Goal: Transaction & Acquisition: Purchase product/service

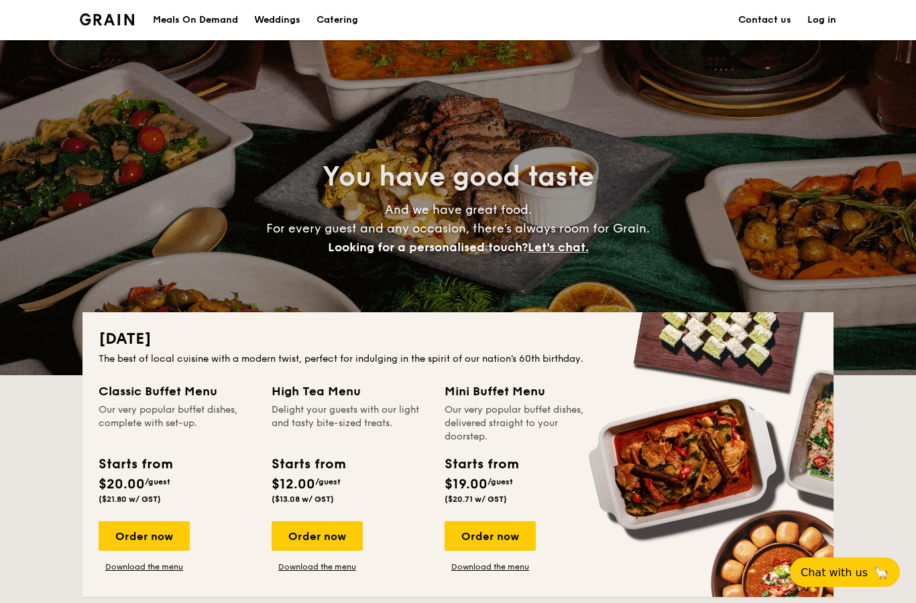
click at [312, 538] on div "Order now" at bounding box center [316, 535] width 91 height 29
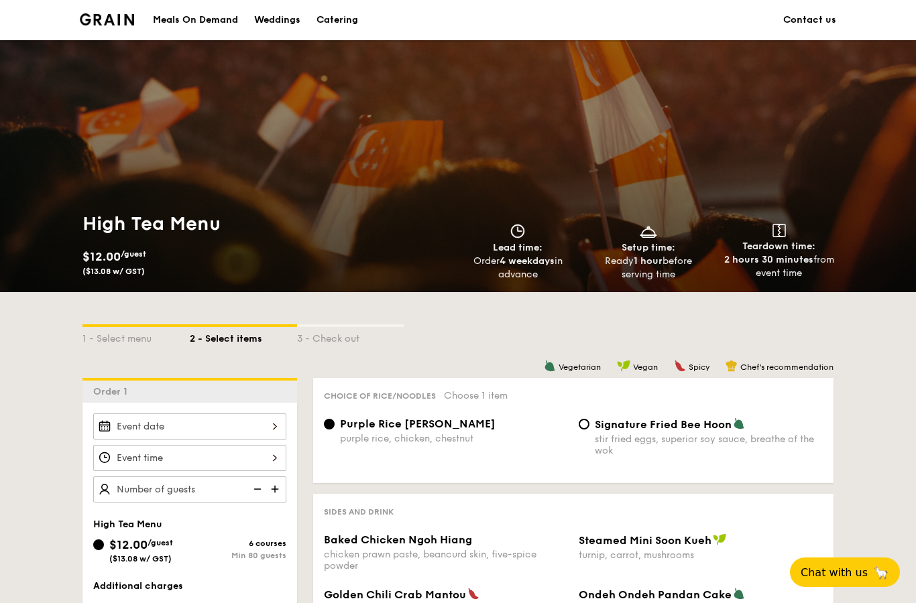
click at [118, 9] on li at bounding box center [112, 20] width 65 height 40
click at [351, 21] on div "Catering" at bounding box center [337, 20] width 42 height 40
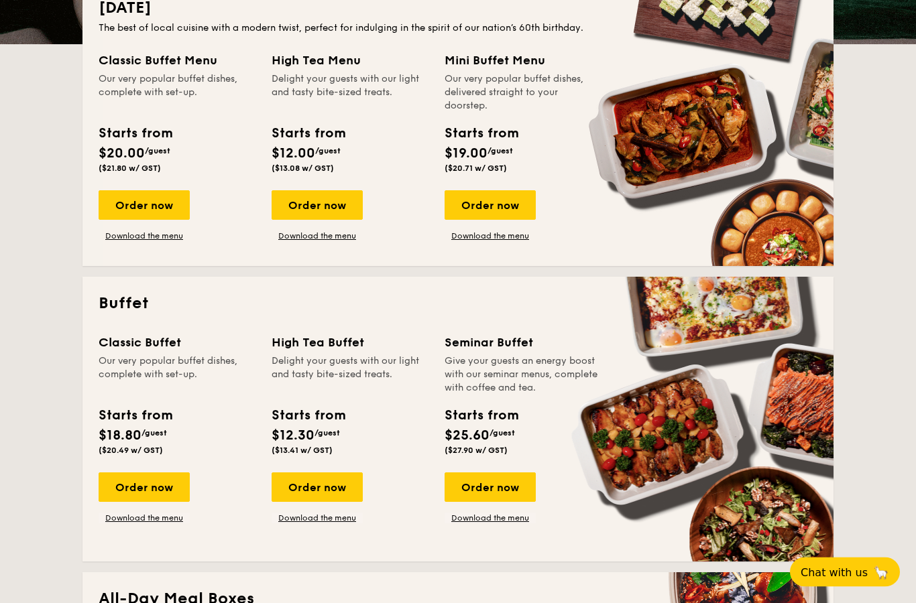
scroll to position [331, 0]
click at [321, 123] on div "Starts from" at bounding box center [307, 133] width 73 height 20
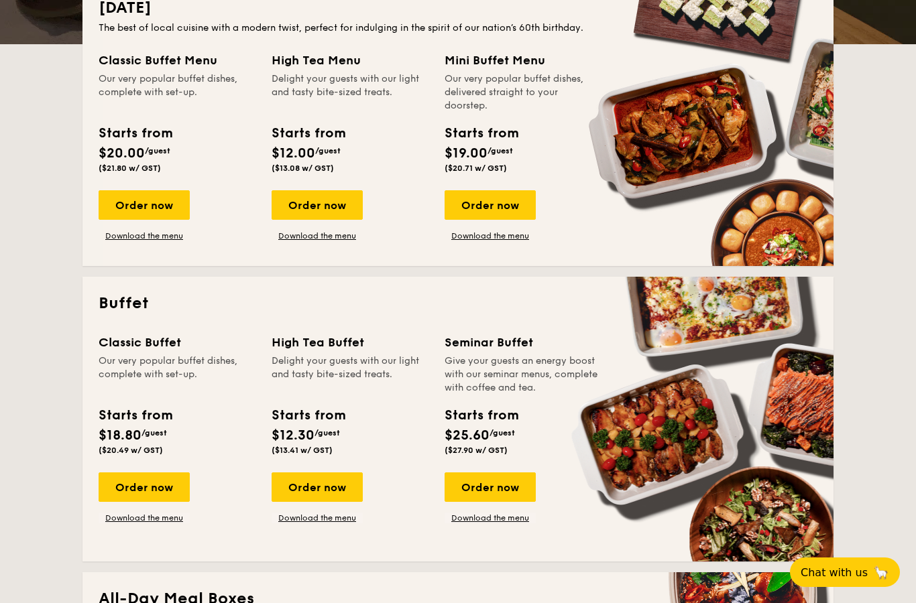
click at [310, 202] on div "Order now" at bounding box center [316, 204] width 91 height 29
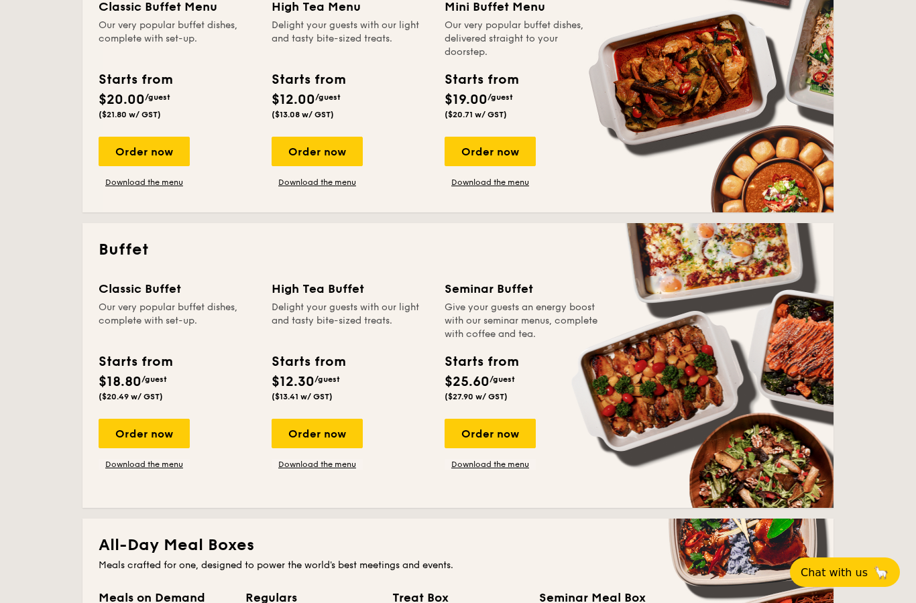
scroll to position [400, 0]
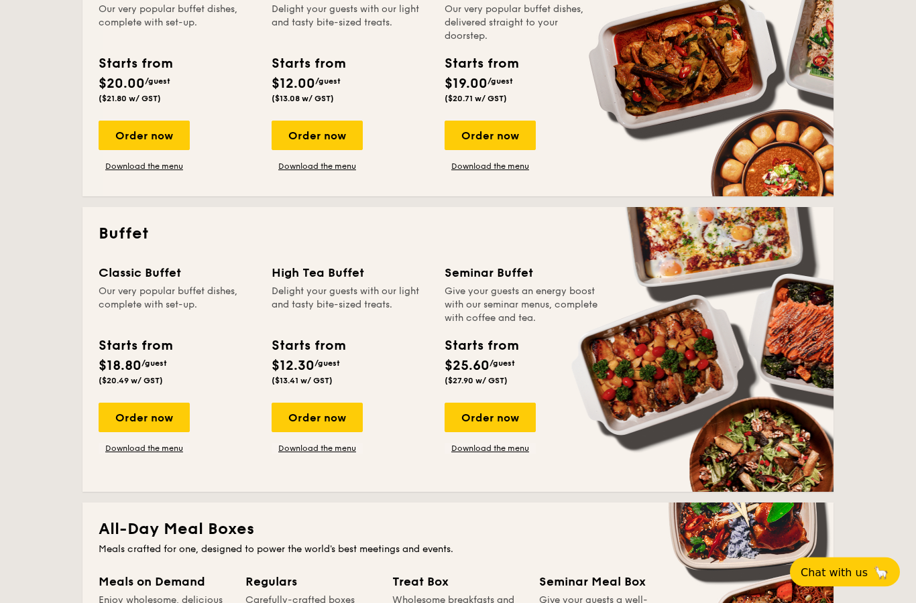
click at [334, 315] on div "Delight your guests with our light and tasty bite-sized treats." at bounding box center [349, 306] width 157 height 40
click at [320, 355] on div "Starts from" at bounding box center [307, 346] width 73 height 20
click at [320, 422] on div "Order now" at bounding box center [316, 418] width 91 height 29
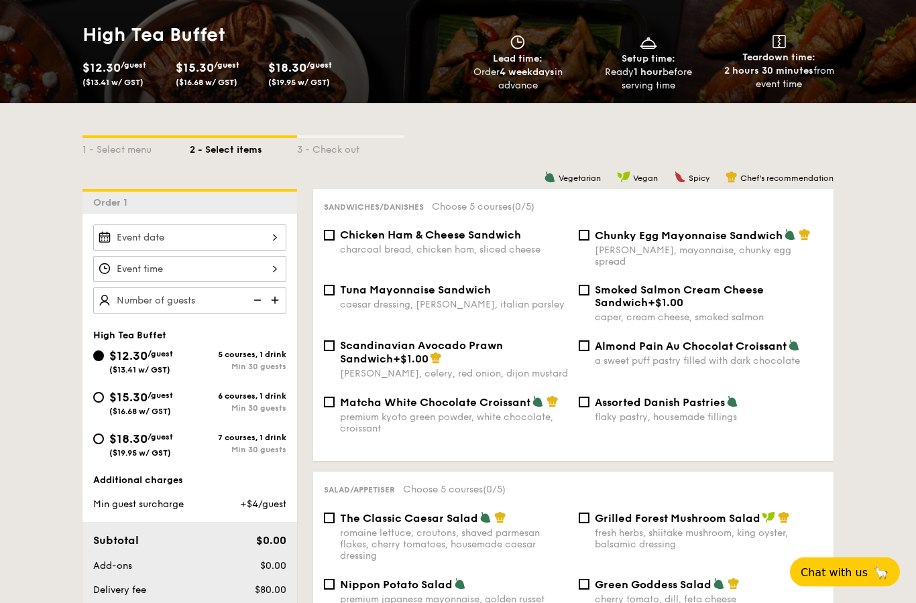
scroll to position [189, 0]
click at [606, 237] on span "Chunky Egg Mayonnaise Sandwich" at bounding box center [689, 235] width 188 height 13
click at [589, 237] on input "Chunky Egg Mayonnaise Sandwich dijon mustard, mayonnaise, chunky egg spread" at bounding box center [583, 235] width 11 height 11
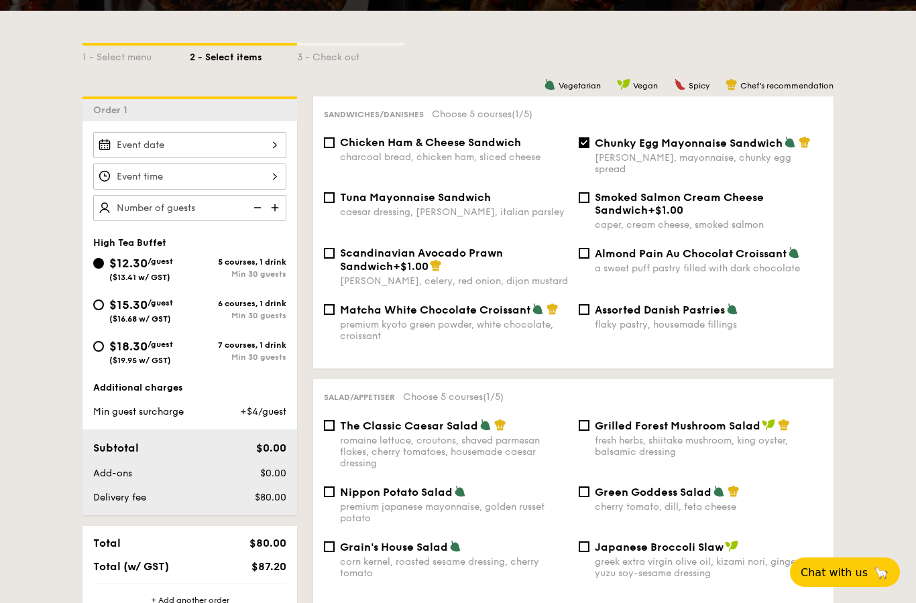
scroll to position [259, 0]
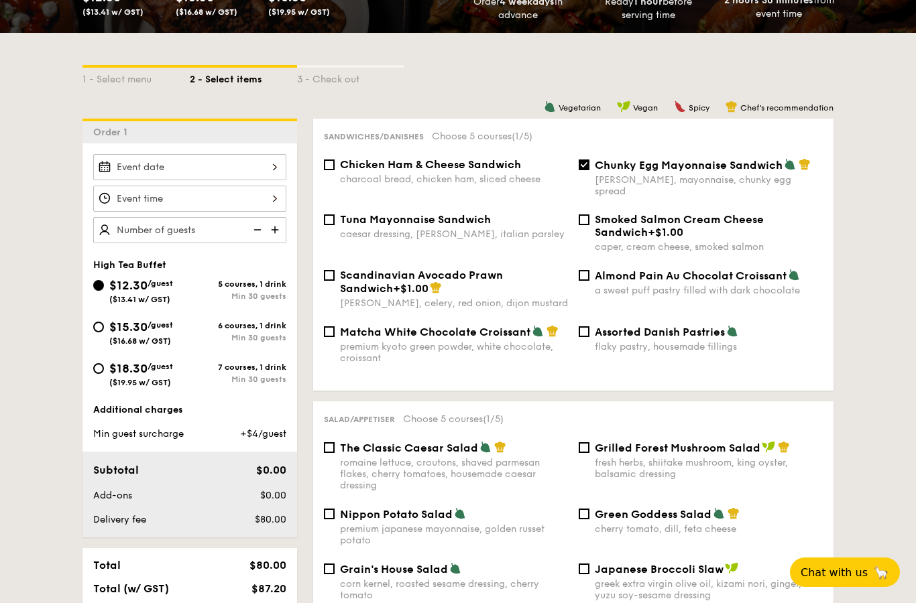
click at [579, 167] on input "Chunky Egg Mayonnaise Sandwich dijon mustard, mayonnaise, chunky egg spread" at bounding box center [583, 165] width 11 height 11
checkbox input "false"
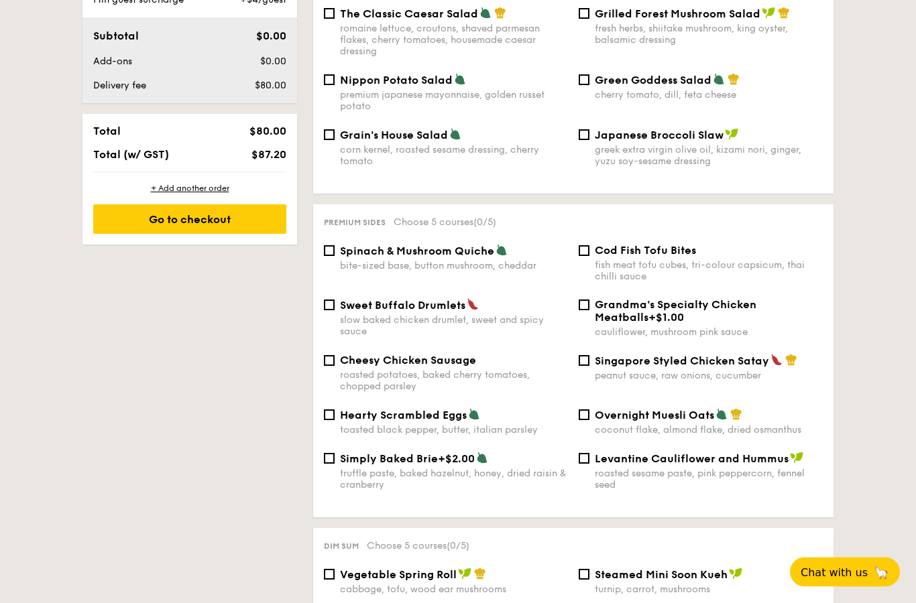
scroll to position [698, 0]
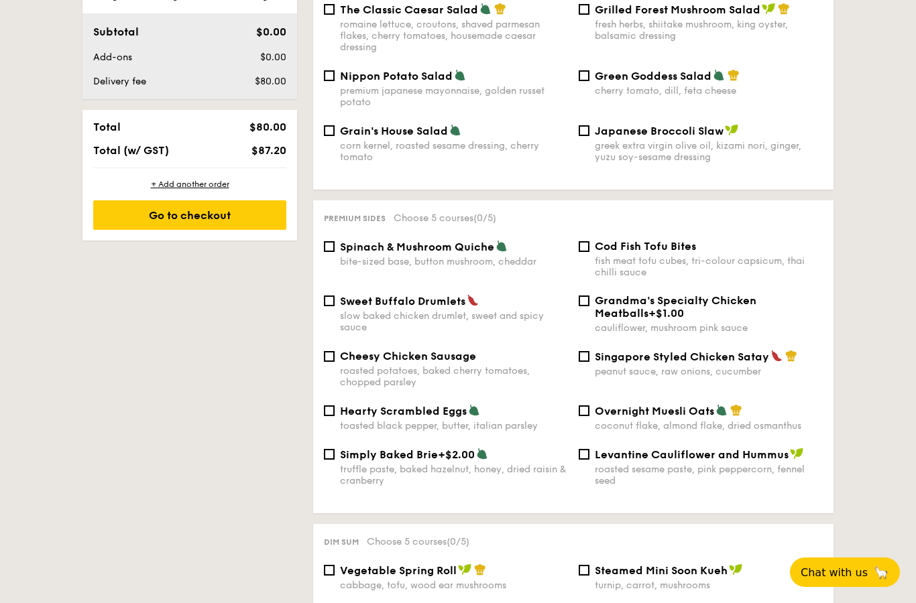
click at [748, 363] on span "Singapore Styled Chicken Satay" at bounding box center [682, 357] width 174 height 13
click at [589, 362] on input "Singapore Styled Chicken Satay peanut sauce, raw onions, cucumber" at bounding box center [583, 356] width 11 height 11
checkbox input "true"
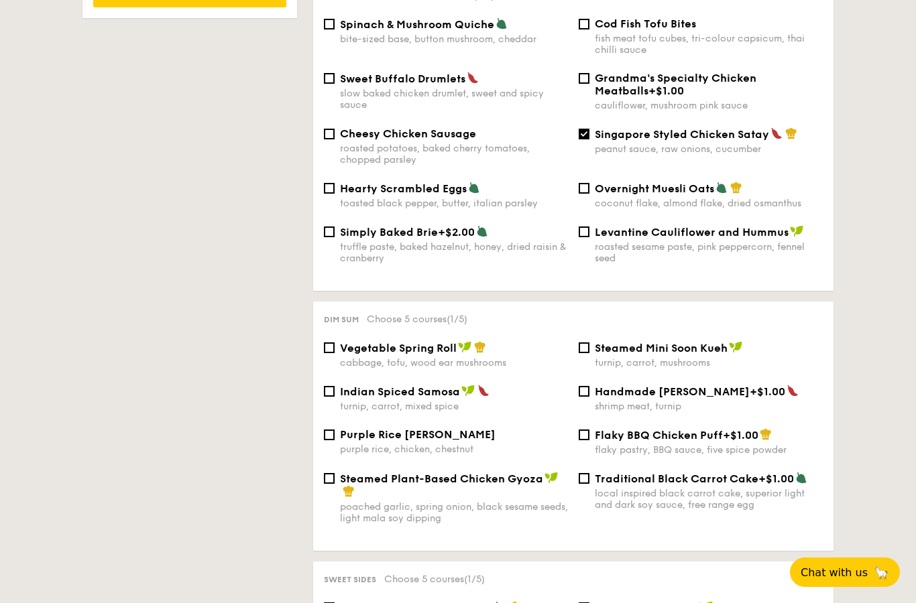
scroll to position [922, 0]
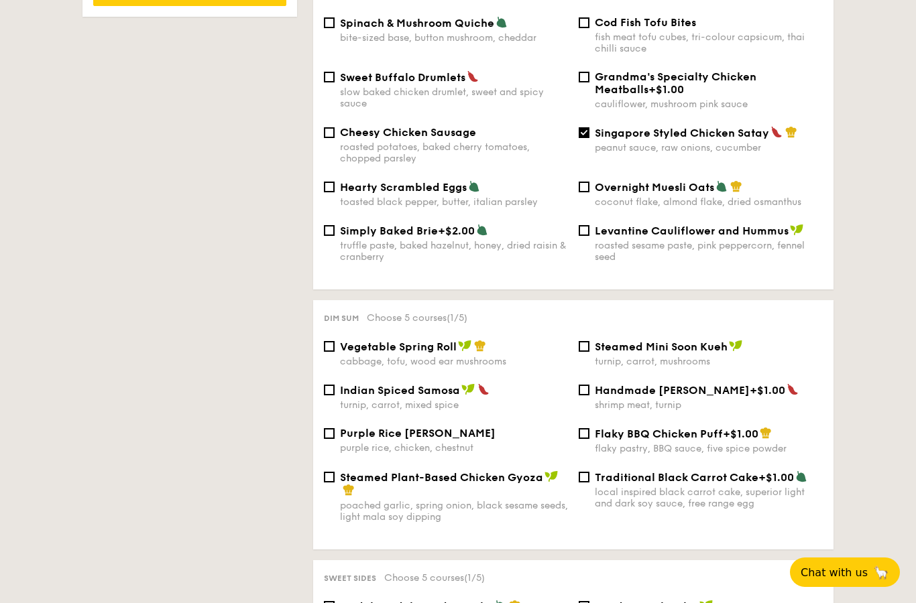
click at [495, 353] on div "Vegetable Spring Roll" at bounding box center [454, 346] width 228 height 13
click at [334, 352] on input "Vegetable Spring Roll cabbage, tofu, wood ear mushrooms" at bounding box center [329, 346] width 11 height 11
checkbox input "true"
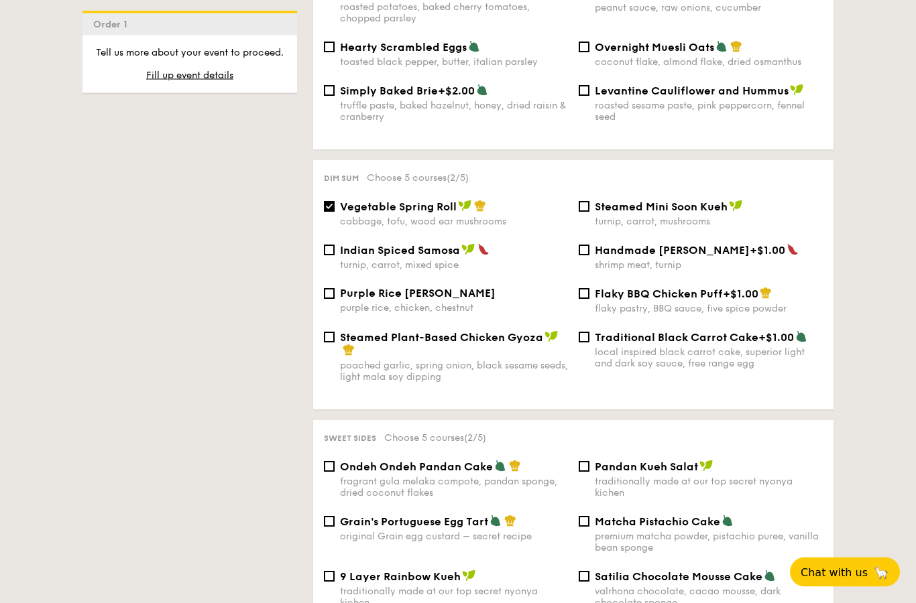
scroll to position [1051, 0]
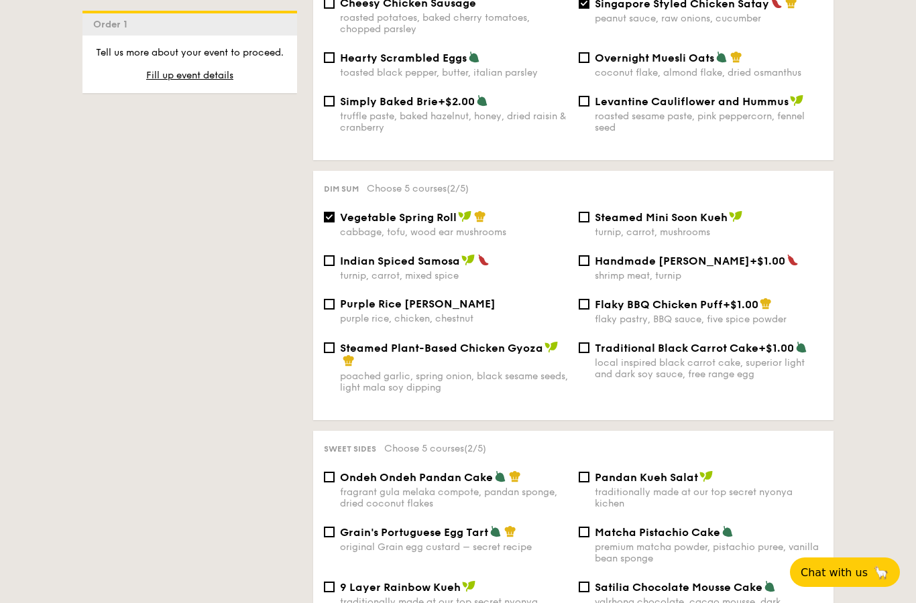
click at [704, 281] on div "Handmade [PERSON_NAME] +$1.00 shrimp meat, turnip" at bounding box center [709, 267] width 228 height 27
click at [589, 266] on input "Handmade [PERSON_NAME] +$1.00 shrimp meat, turnip" at bounding box center [583, 260] width 11 height 11
checkbox input "true"
click at [428, 224] on span "Vegetable Spring Roll" at bounding box center [398, 217] width 117 height 13
click at [334, 223] on input "Vegetable Spring Roll cabbage, tofu, wood ear mushrooms" at bounding box center [329, 217] width 11 height 11
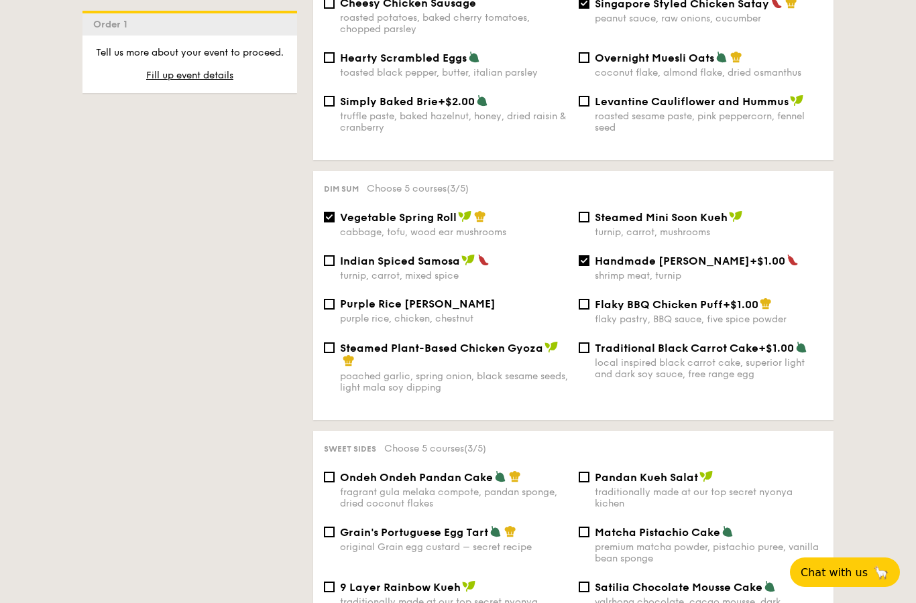
checkbox input "false"
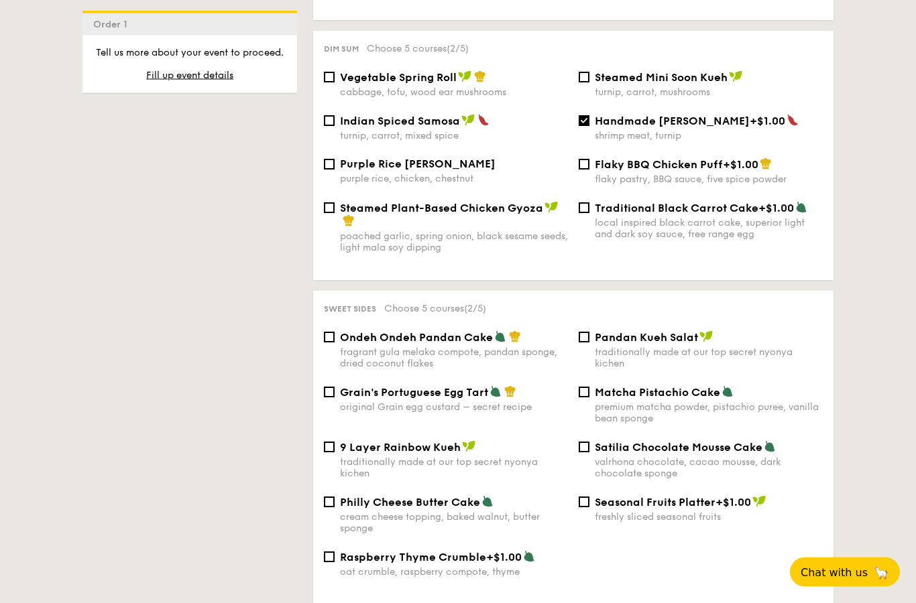
scroll to position [1191, 0]
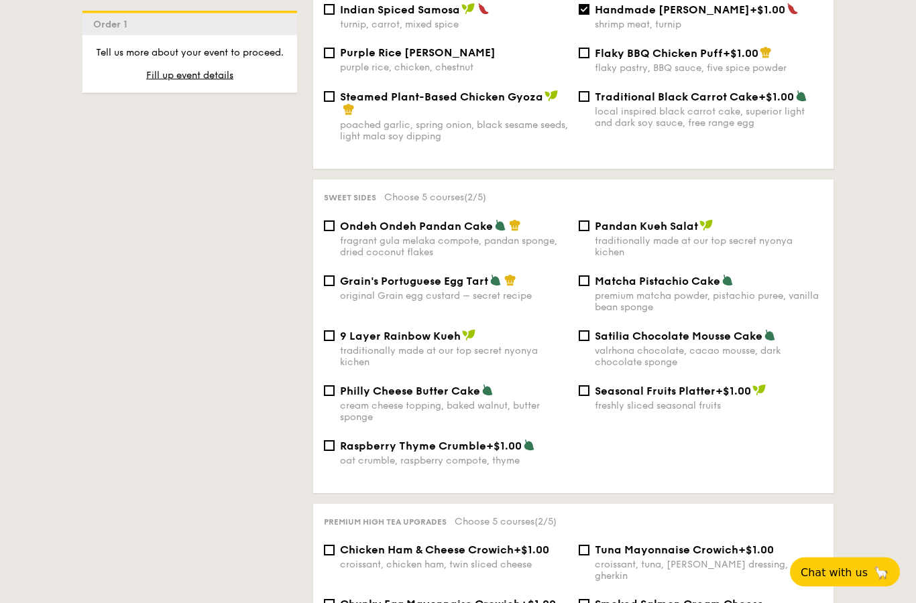
click at [332, 287] on input "Grain's Portuguese Egg Tart original Grain egg custard – secret recipe" at bounding box center [329, 281] width 11 height 11
checkbox input "true"
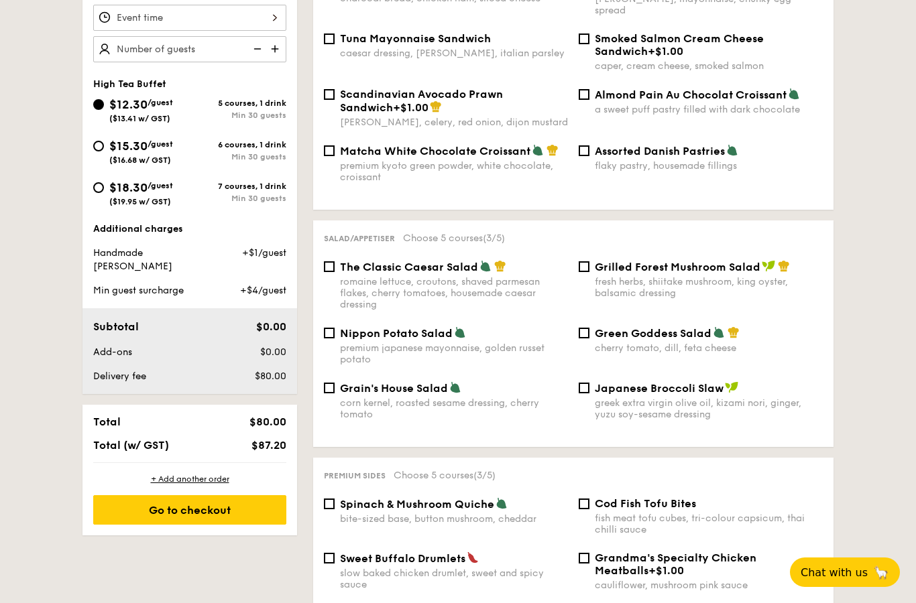
scroll to position [440, 0]
click at [447, 265] on span "The Classic Caesar Salad" at bounding box center [409, 267] width 138 height 13
click at [334, 265] on input "The Classic Caesar Salad romaine lettuce, croutons, shaved parmesan flakes, che…" at bounding box center [329, 267] width 11 height 11
checkbox input "true"
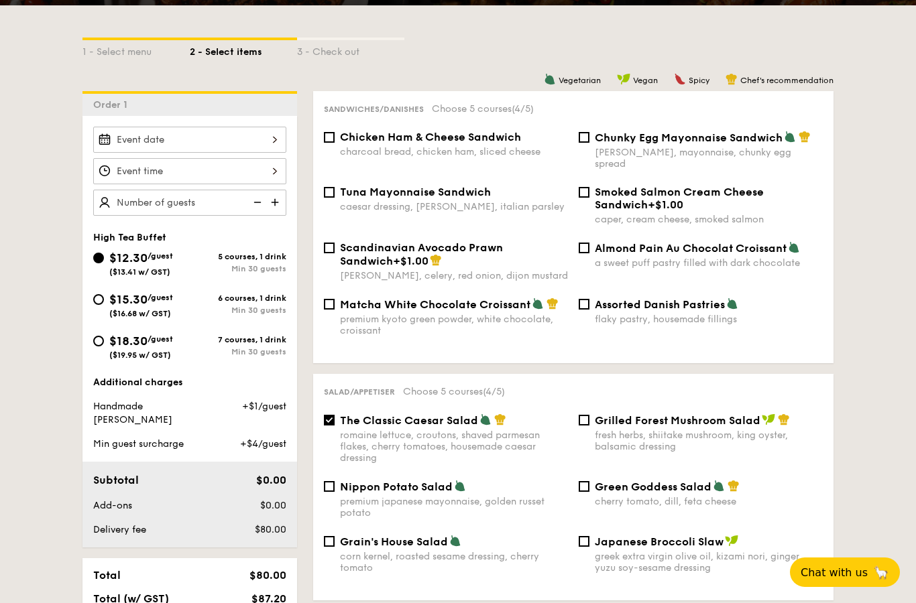
scroll to position [285, 0]
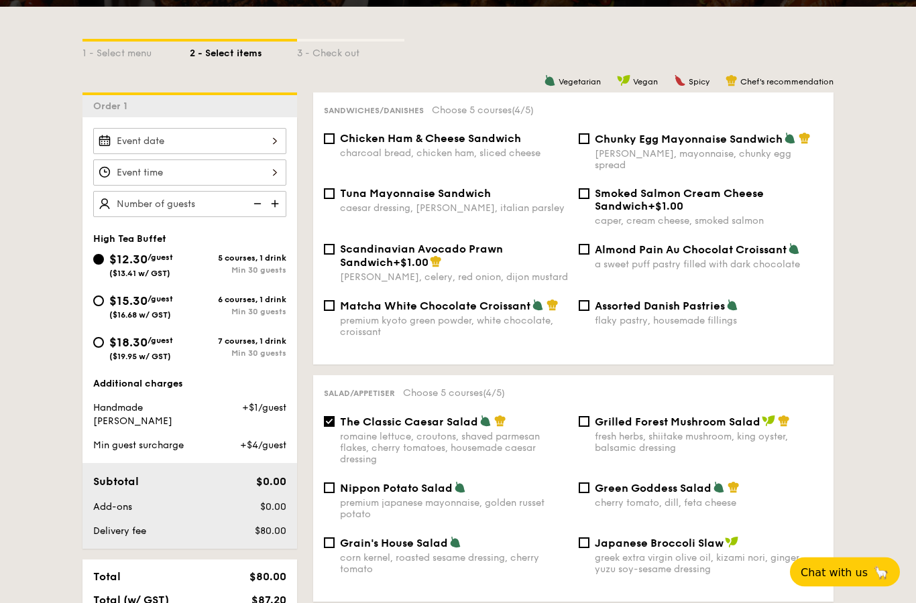
click at [503, 248] on span "Scandinavian Avocado Prawn Sandwich" at bounding box center [421, 256] width 163 height 26
click at [334, 248] on input "Scandinavian Avocado Prawn Sandwich +$1.00 [PERSON_NAME], celery, red onion, di…" at bounding box center [329, 250] width 11 height 11
checkbox input "true"
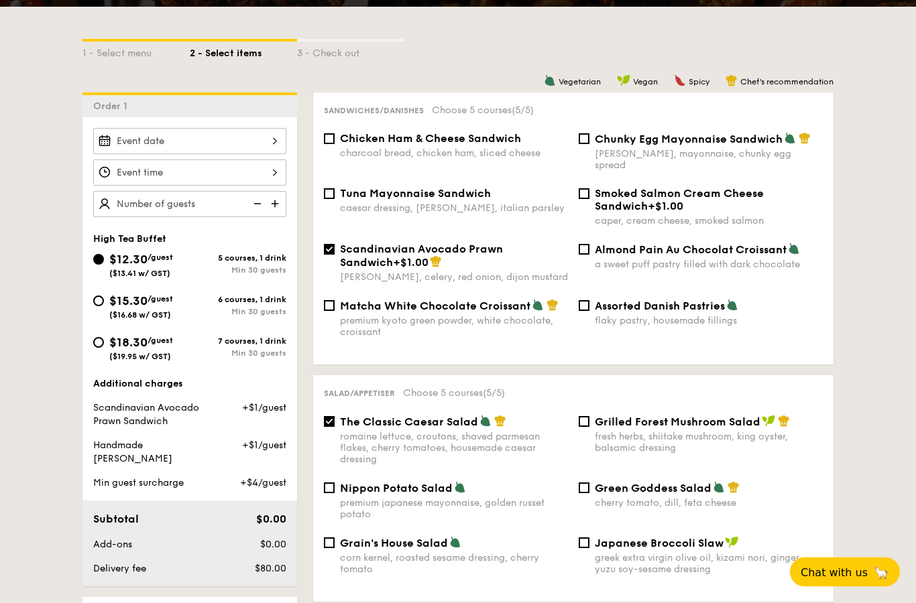
scroll to position [286, 0]
click at [705, 133] on div "Chunky Egg Mayonnaise Sandwich" at bounding box center [709, 138] width 228 height 13
click at [589, 133] on input "Chunky Egg Mayonnaise Sandwich dijon mustard, mayonnaise, chunky egg spread" at bounding box center [583, 138] width 11 height 11
checkbox input "true"
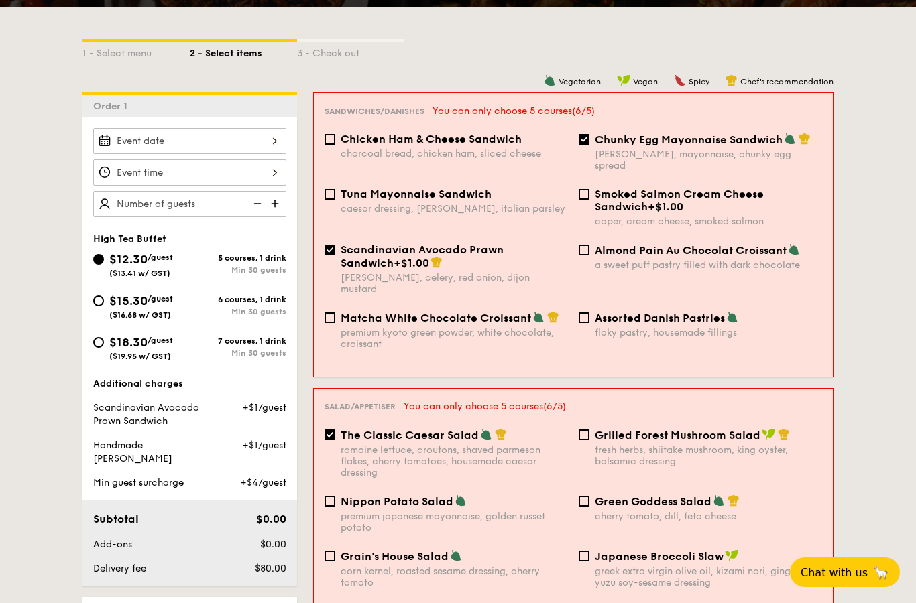
click at [523, 253] on div "Scandinavian Avocado Prawn Sandwich +$1.00" at bounding box center [454, 256] width 227 height 26
click at [335, 253] on input "Scandinavian Avocado Prawn Sandwich +$1.00 [PERSON_NAME], celery, red onion, di…" at bounding box center [329, 250] width 11 height 11
checkbox input "false"
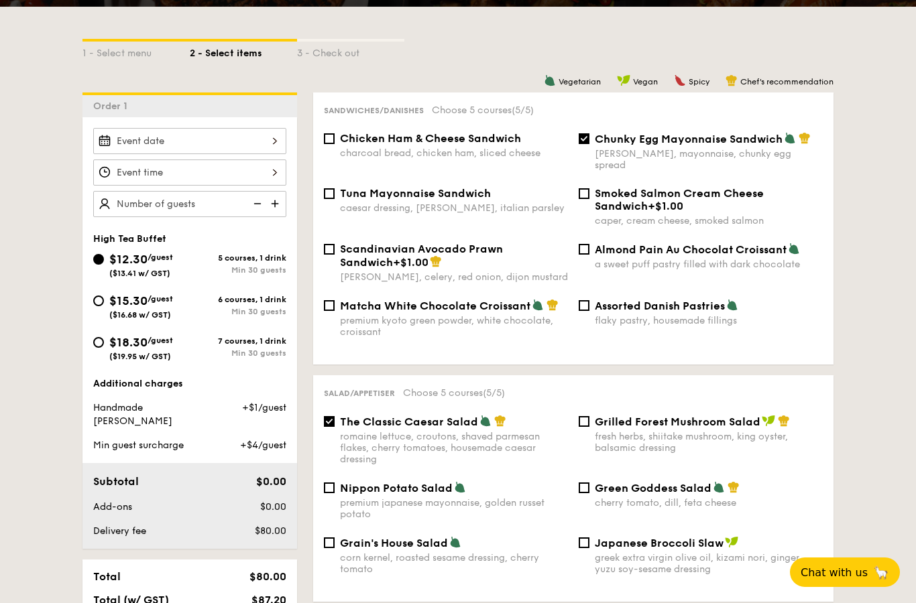
click at [729, 246] on span "Almond Pain Au Chocolat Croissant" at bounding box center [691, 249] width 192 height 13
click at [589, 246] on input "Almond Pain Au Chocolat Croissant a sweet puff pastry filled with dark chocolate" at bounding box center [583, 249] width 11 height 11
checkbox input "true"
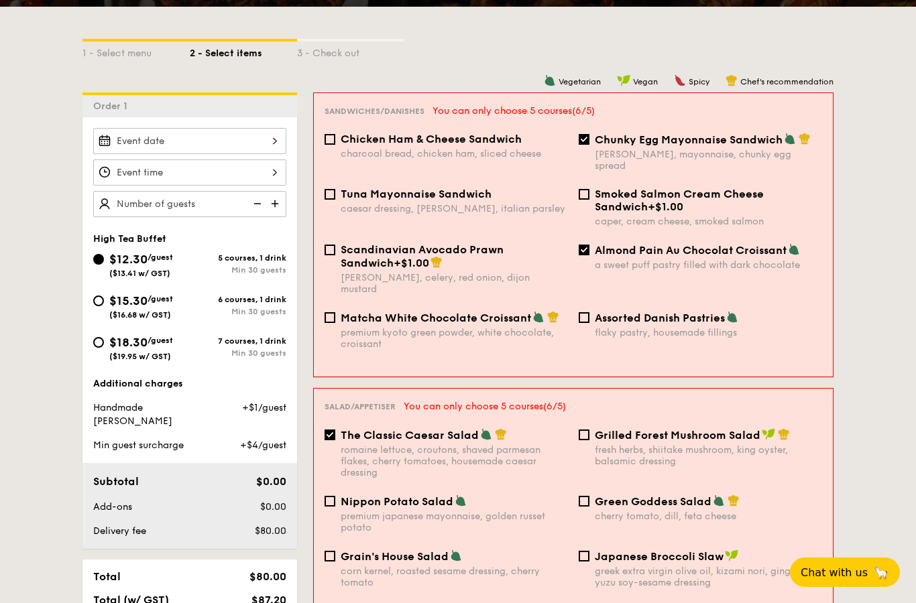
click at [737, 146] on span "Chunky Egg Mayonnaise Sandwich" at bounding box center [689, 139] width 188 height 13
click at [589, 145] on input "Chunky Egg Mayonnaise Sandwich dijon mustard, mayonnaise, chunky egg spread" at bounding box center [583, 139] width 11 height 11
checkbox input "false"
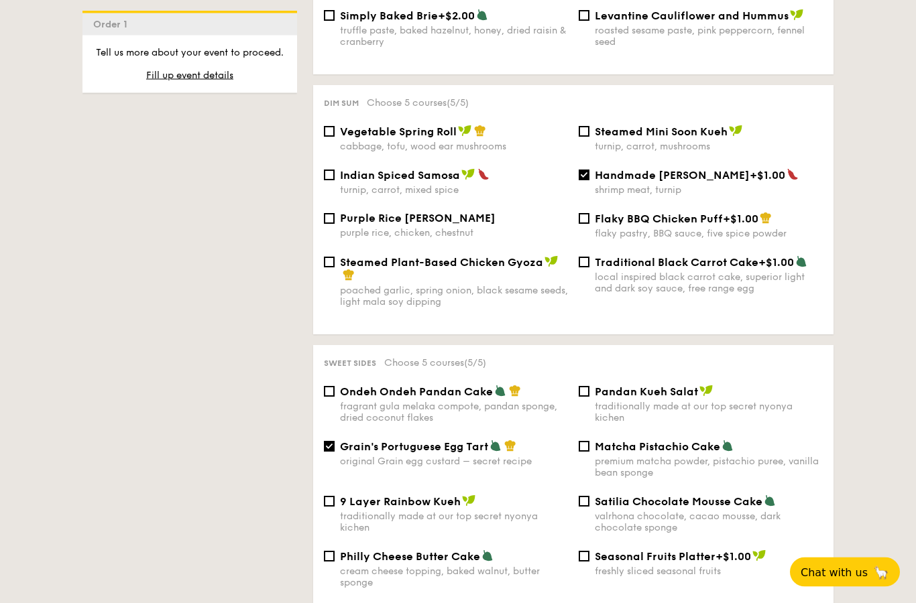
scroll to position [1135, 0]
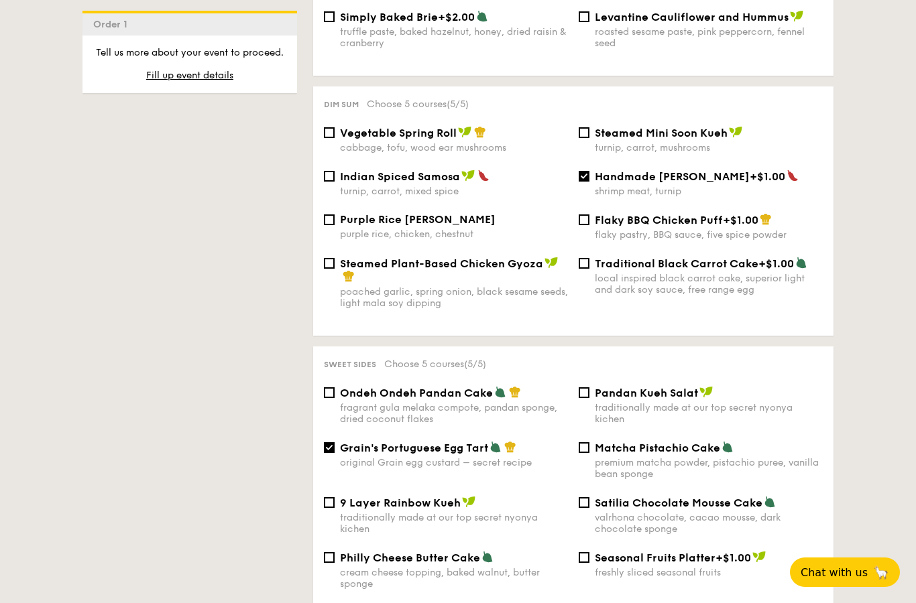
click at [597, 170] on div "Vegetable Spring Roll cabbage, tofu, wood ear mushrooms Steamed Mini Soon Kueh …" at bounding box center [572, 148] width 509 height 44
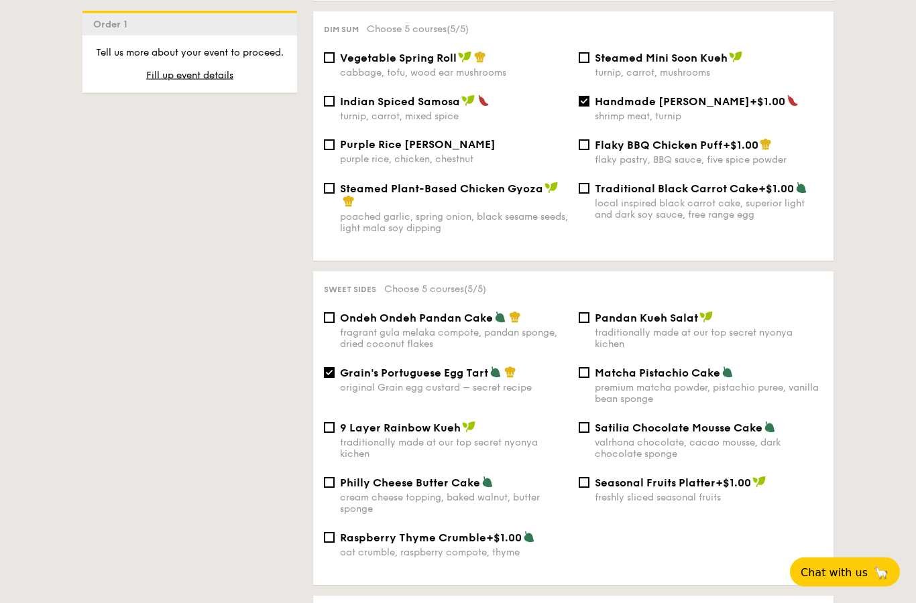
scroll to position [1212, 0]
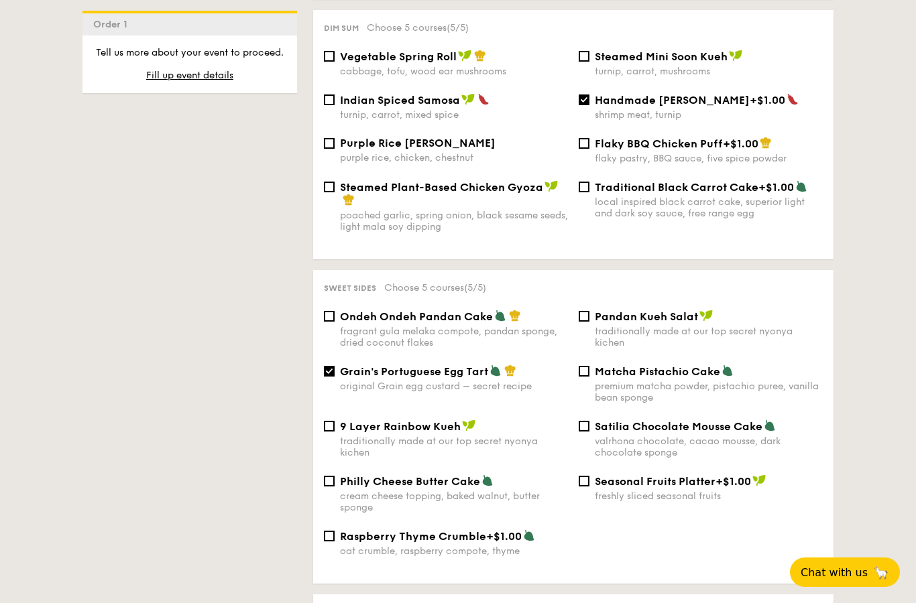
click at [475, 488] on span "Philly Cheese Butter Cake" at bounding box center [410, 481] width 140 height 13
click at [334, 487] on input "Philly Cheese Butter Cake cream cheese topping, baked walnut, butter sponge" at bounding box center [329, 481] width 11 height 11
checkbox input "true"
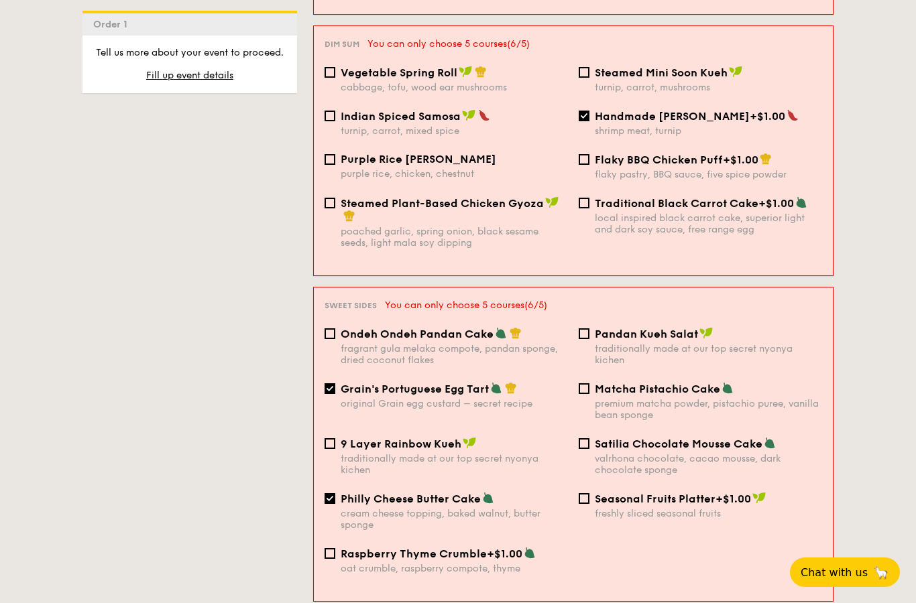
click at [591, 107] on div "Vegetable Spring Roll cabbage, tofu, wood ear mushrooms Steamed Mini Soon Kueh …" at bounding box center [573, 88] width 508 height 44
click at [586, 118] on input "Handmade [PERSON_NAME] +$1.00 shrimp meat, turnip" at bounding box center [583, 116] width 11 height 11
checkbox input "false"
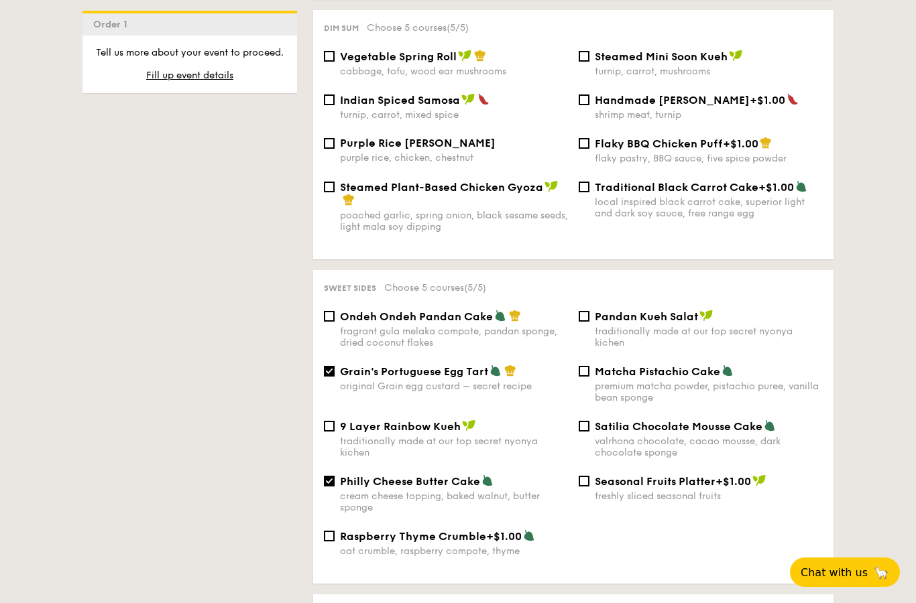
click at [343, 488] on span "Philly Cheese Butter Cake" at bounding box center [410, 481] width 140 height 13
click at [334, 487] on input "Philly Cheese Butter Cake cream cheese topping, baked walnut, butter sponge" at bounding box center [329, 481] width 11 height 11
checkbox input "false"
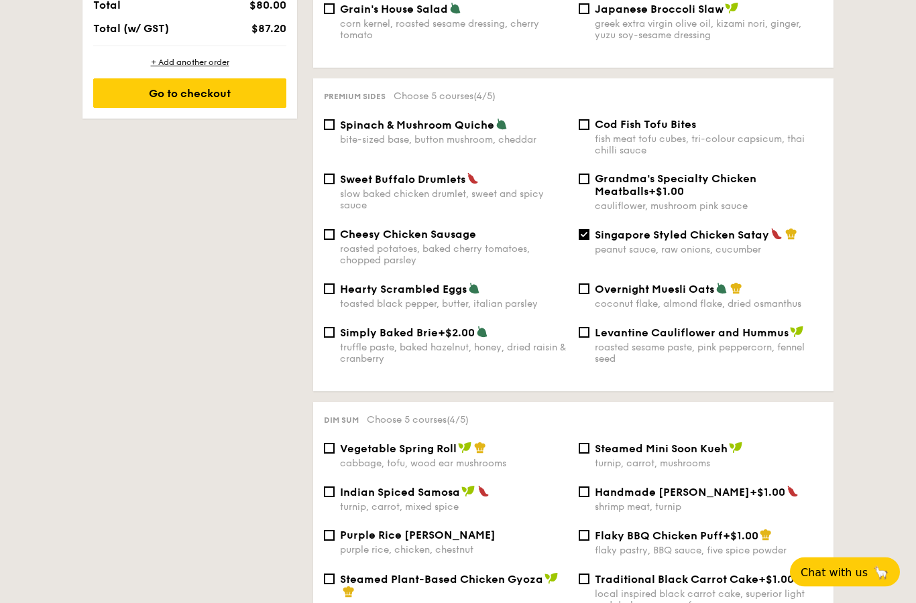
scroll to position [815, 0]
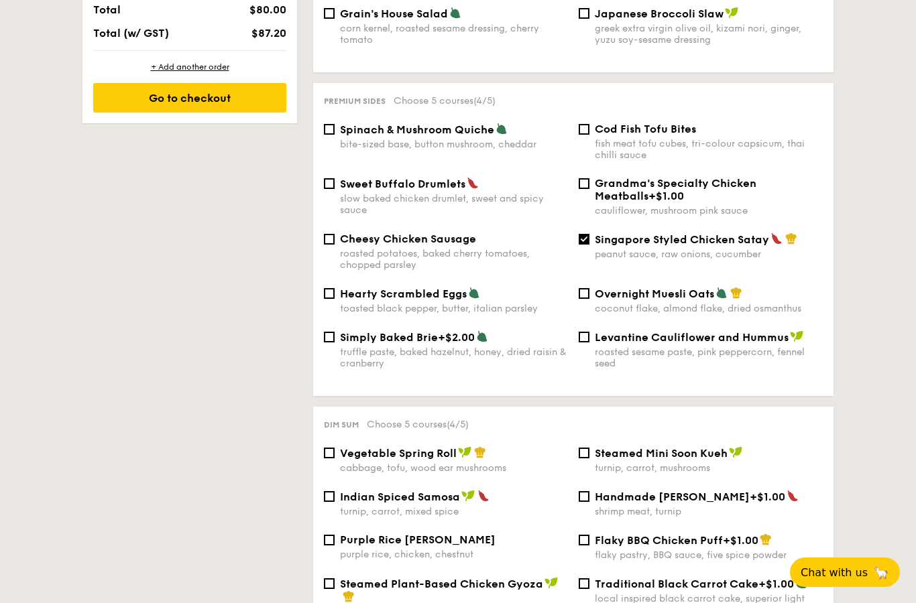
click at [444, 150] on div "bite-sized base, button mushroom, cheddar" at bounding box center [454, 144] width 228 height 11
click at [334, 135] on input "Spinach & Mushroom Quiche bite-sized base, button mushroom, cheddar" at bounding box center [329, 129] width 11 height 11
click at [480, 127] on span "Spinach & Mushroom Quiche" at bounding box center [417, 129] width 154 height 13
click at [334, 127] on input "Spinach & Mushroom Quiche bite-sized base, button mushroom, cheddar" at bounding box center [329, 129] width 11 height 11
checkbox input "false"
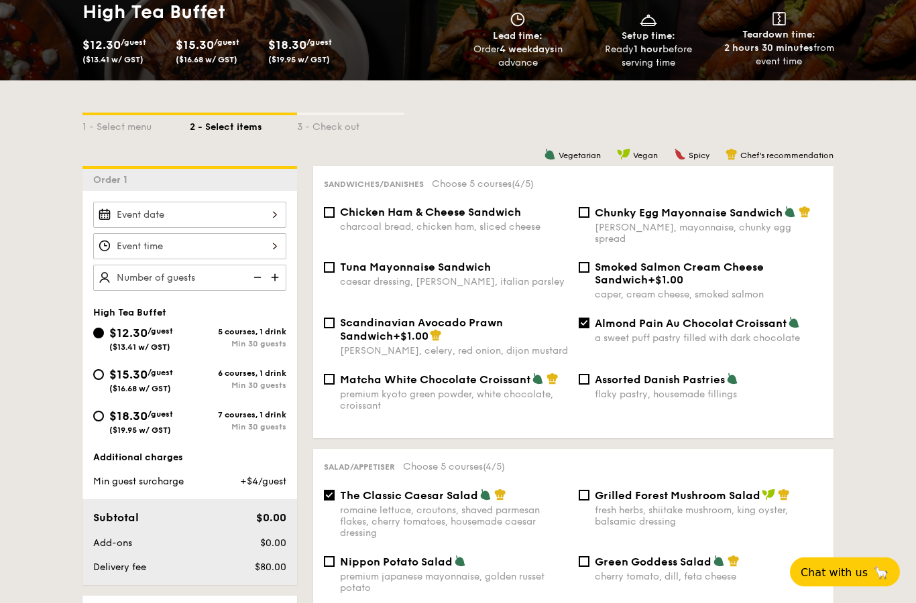
scroll to position [212, 0]
click at [695, 210] on span "Chunky Egg Mayonnaise Sandwich" at bounding box center [689, 212] width 188 height 13
click at [589, 210] on input "Chunky Egg Mayonnaise Sandwich dijon mustard, mayonnaise, chunky egg spread" at bounding box center [583, 212] width 11 height 11
checkbox input "true"
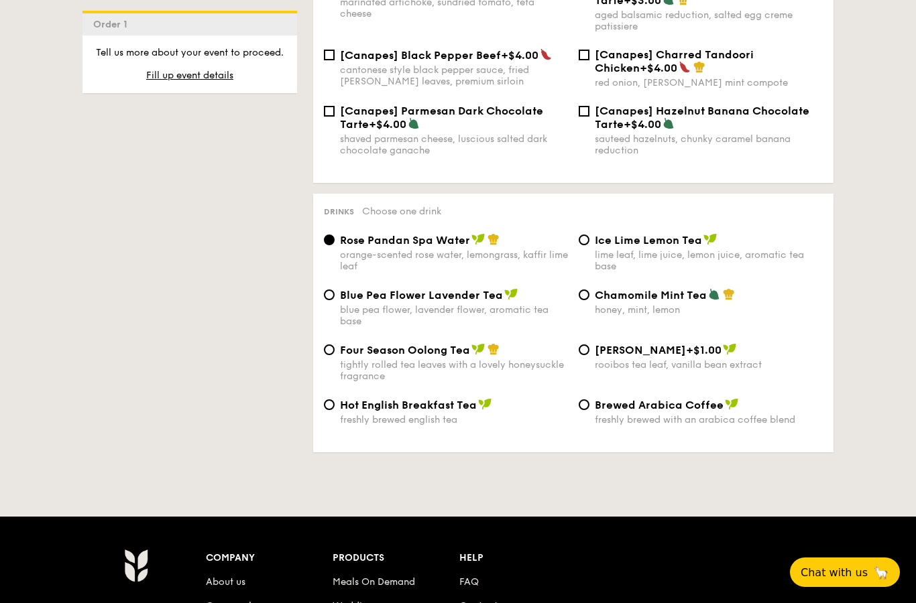
scroll to position [2044, 0]
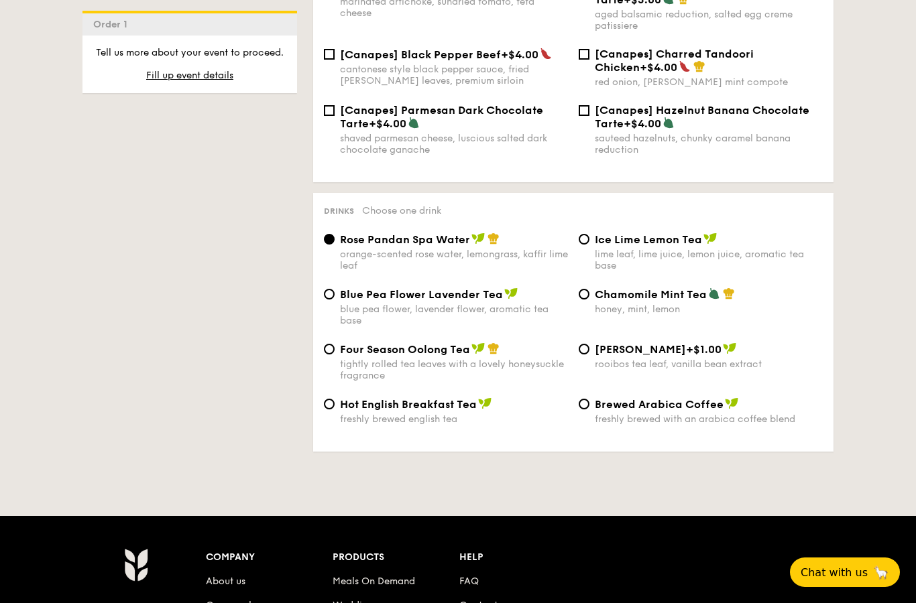
click at [508, 381] on div "tightly rolled tea leaves with a lovely honeysuckle fragrance" at bounding box center [454, 370] width 228 height 23
click at [334, 355] on input "Four Season Oolong Tea tightly rolled tea leaves with a lovely honeysuckle frag…" at bounding box center [329, 349] width 11 height 11
radio input "true"
click at [527, 271] on div "orange-scented rose water, lemongrass, kaffir lime leaf" at bounding box center [454, 260] width 228 height 23
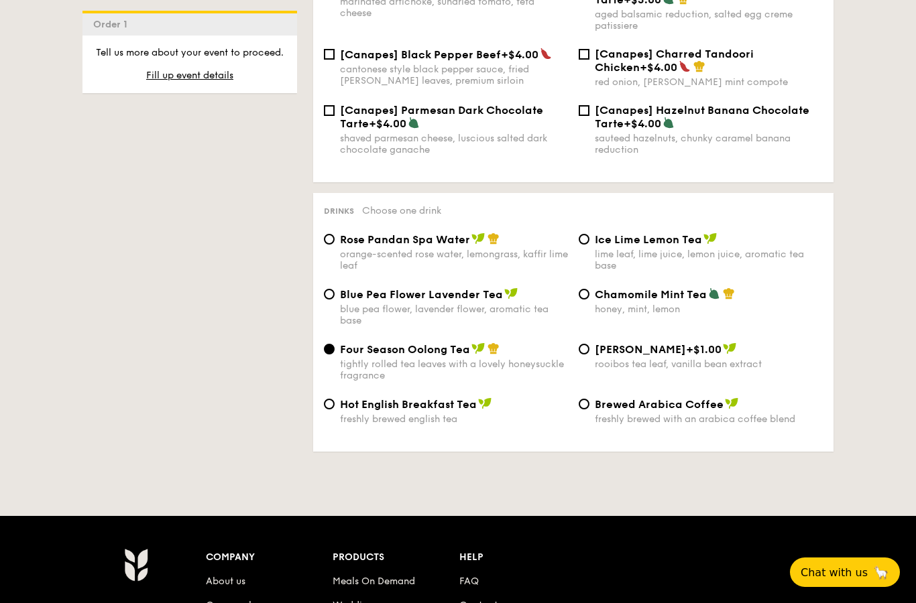
click at [334, 245] on input "Rose Pandan Spa Water orange-scented rose water, lemongrass, kaffir lime leaf" at bounding box center [329, 239] width 11 height 11
radio input "true"
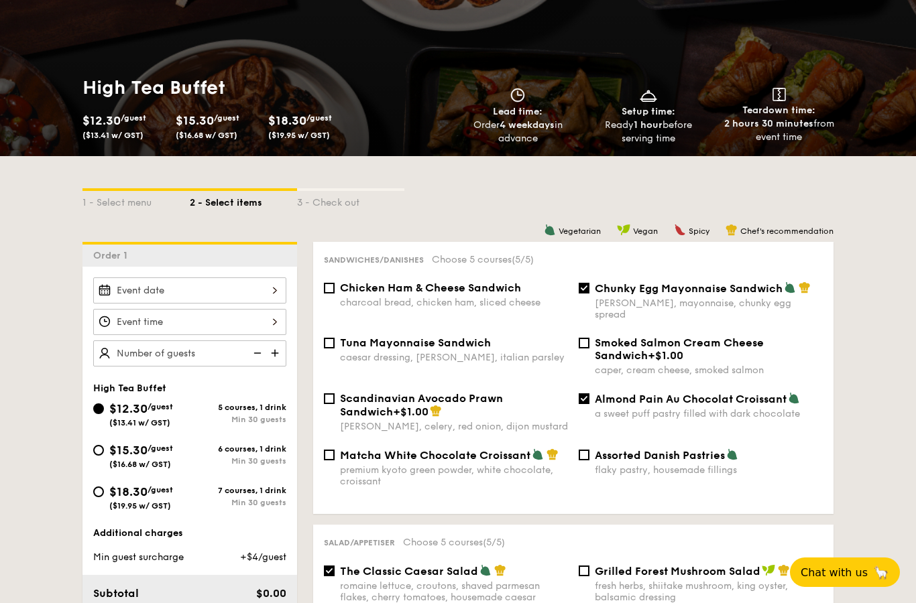
scroll to position [145, 0]
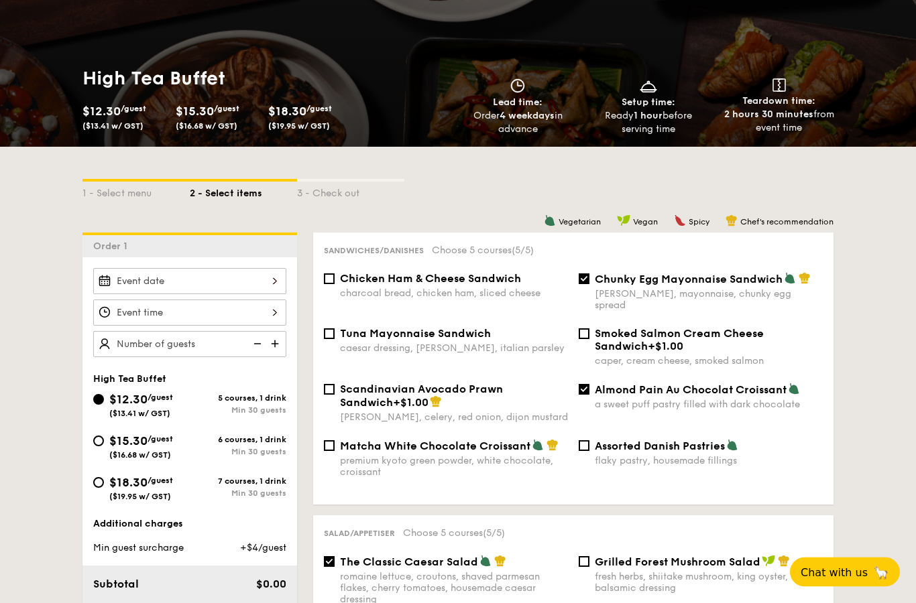
click at [204, 292] on div at bounding box center [189, 282] width 193 height 26
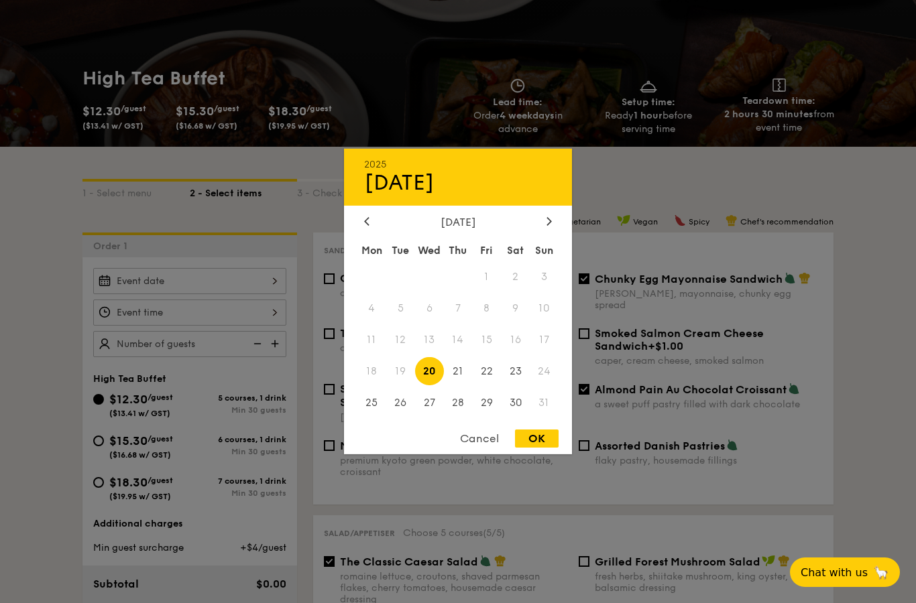
click at [519, 417] on span "30" at bounding box center [515, 402] width 29 height 29
click at [538, 448] on div "OK" at bounding box center [537, 439] width 44 height 18
type input "[DATE]"
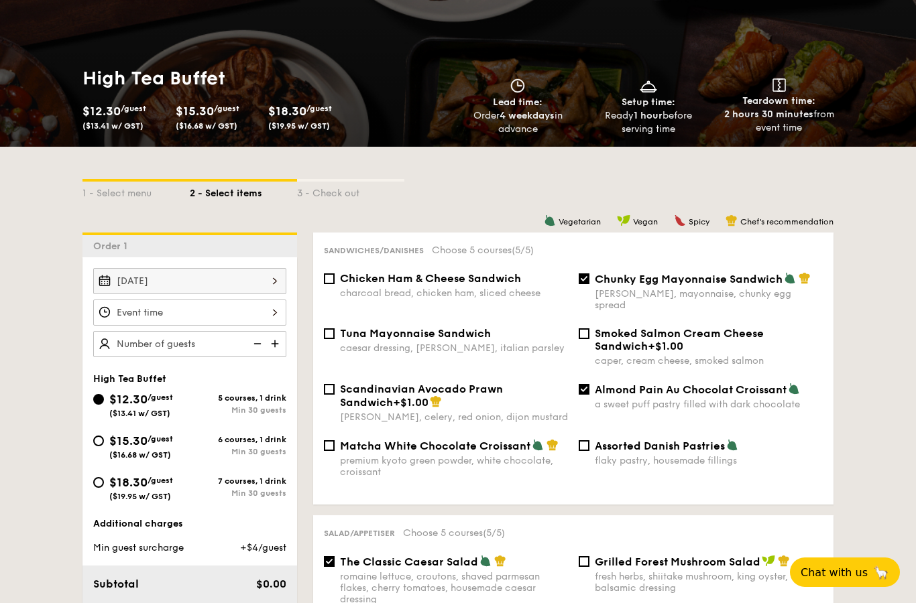
click at [223, 324] on div at bounding box center [189, 313] width 193 height 26
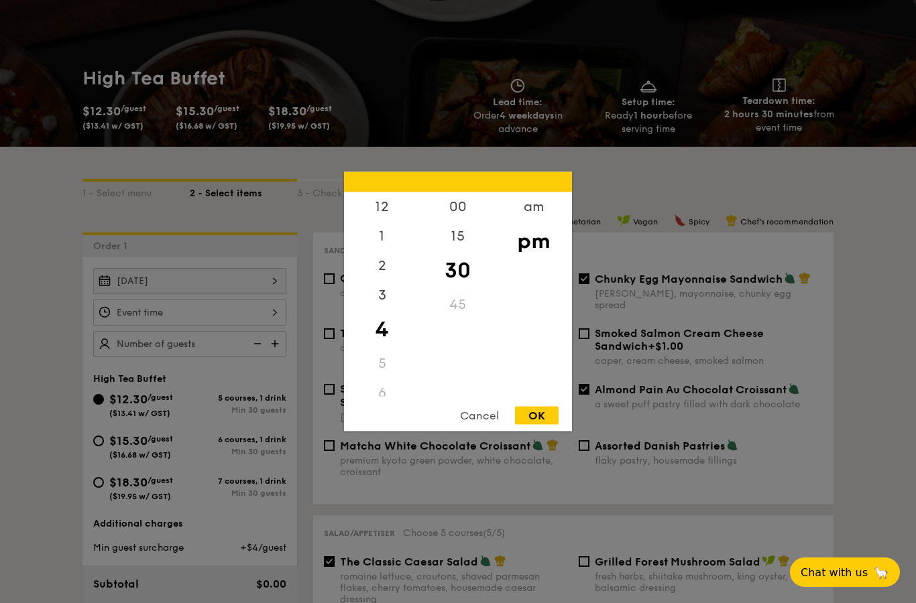
click at [543, 222] on div "am" at bounding box center [533, 206] width 76 height 29
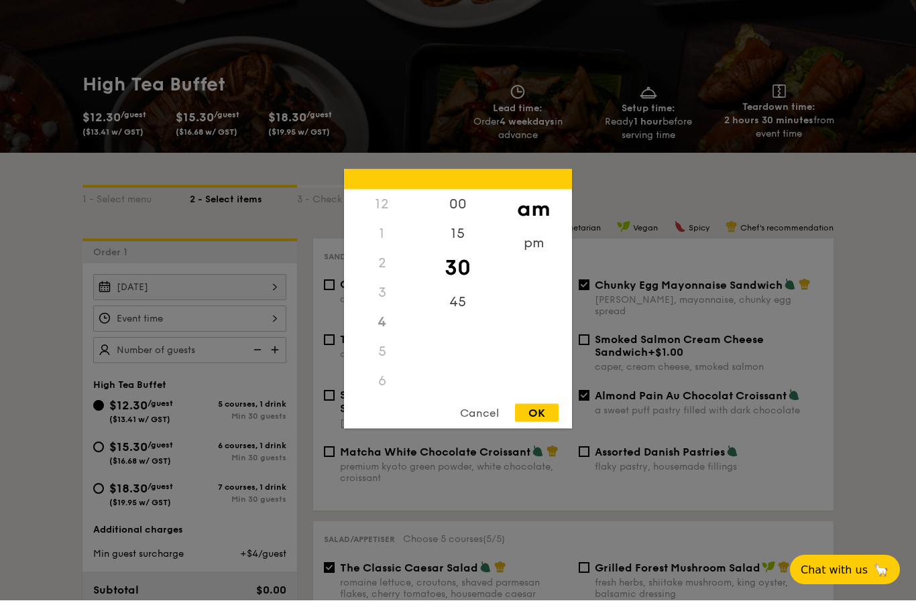
scroll to position [139, 0]
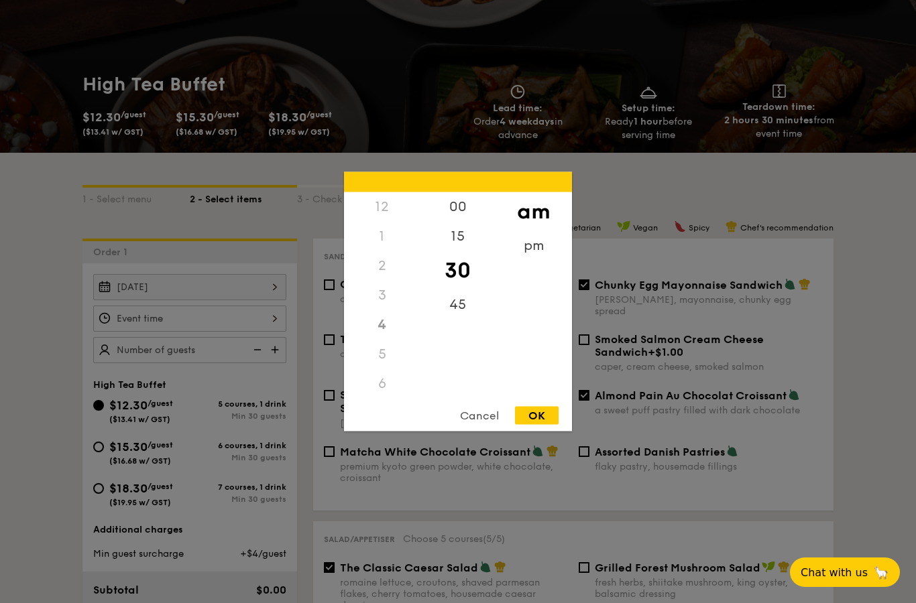
click at [473, 202] on div "00" at bounding box center [458, 206] width 76 height 29
click at [389, 352] on div "10" at bounding box center [382, 352] width 76 height 29
click at [542, 412] on div "OK" at bounding box center [537, 416] width 44 height 18
type input "10:00AM"
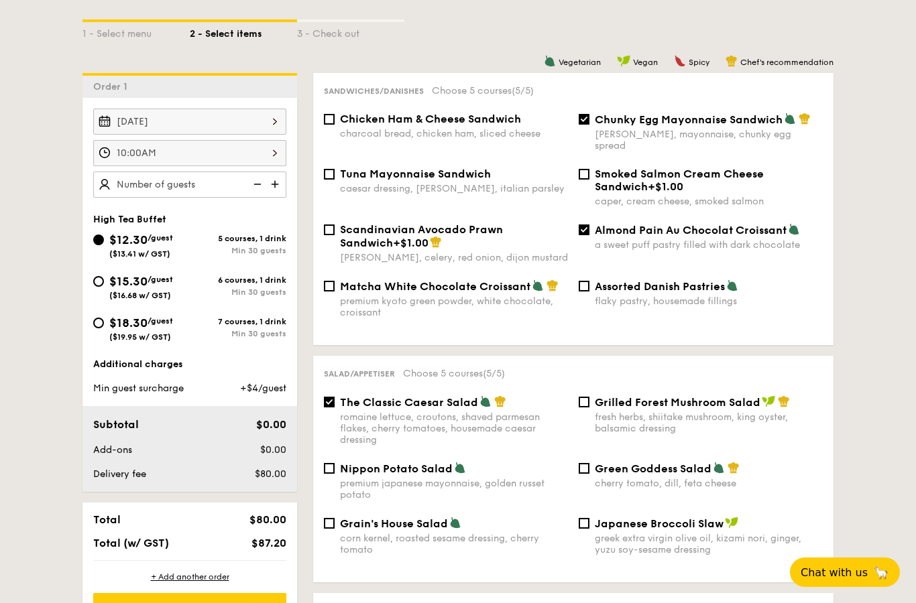
scroll to position [304, 0]
click at [283, 186] on img at bounding box center [276, 184] width 20 height 25
click at [272, 188] on img at bounding box center [276, 184] width 20 height 25
click at [274, 185] on img at bounding box center [276, 184] width 20 height 25
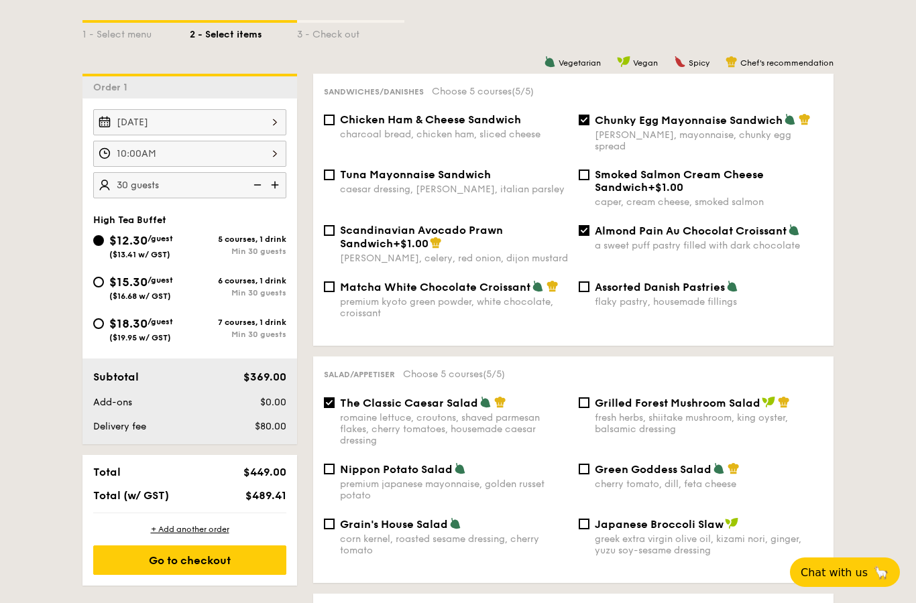
click at [275, 180] on img at bounding box center [276, 184] width 20 height 25
click at [280, 188] on img at bounding box center [276, 184] width 20 height 25
click at [277, 187] on img at bounding box center [276, 184] width 20 height 25
click at [271, 188] on img at bounding box center [276, 184] width 20 height 25
click at [257, 182] on img at bounding box center [256, 184] width 20 height 25
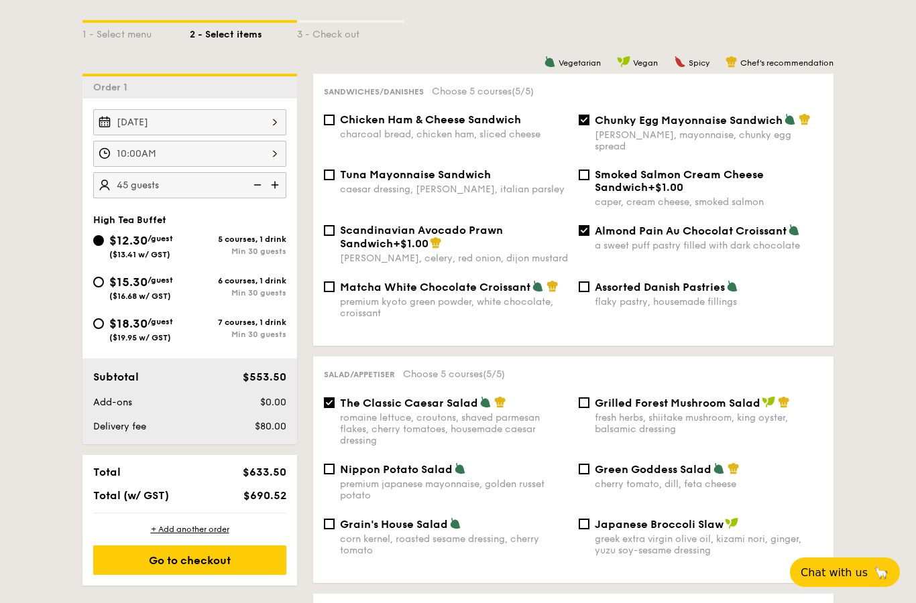
click at [255, 186] on img at bounding box center [256, 184] width 20 height 25
click at [258, 182] on img at bounding box center [256, 184] width 20 height 25
click at [267, 186] on img at bounding box center [276, 184] width 20 height 25
type input "40 guests"
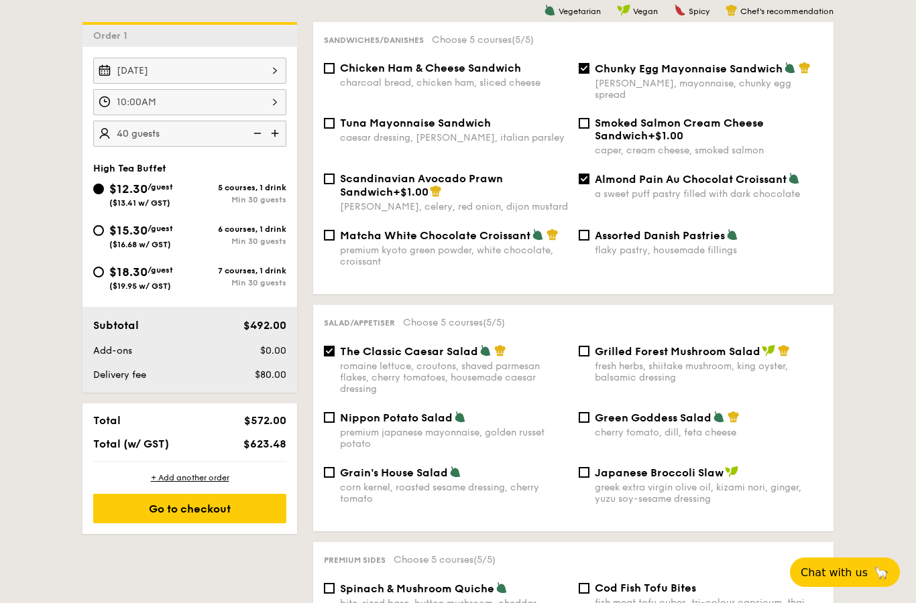
scroll to position [355, 0]
click at [148, 515] on div "Go to checkout" at bounding box center [189, 509] width 193 height 29
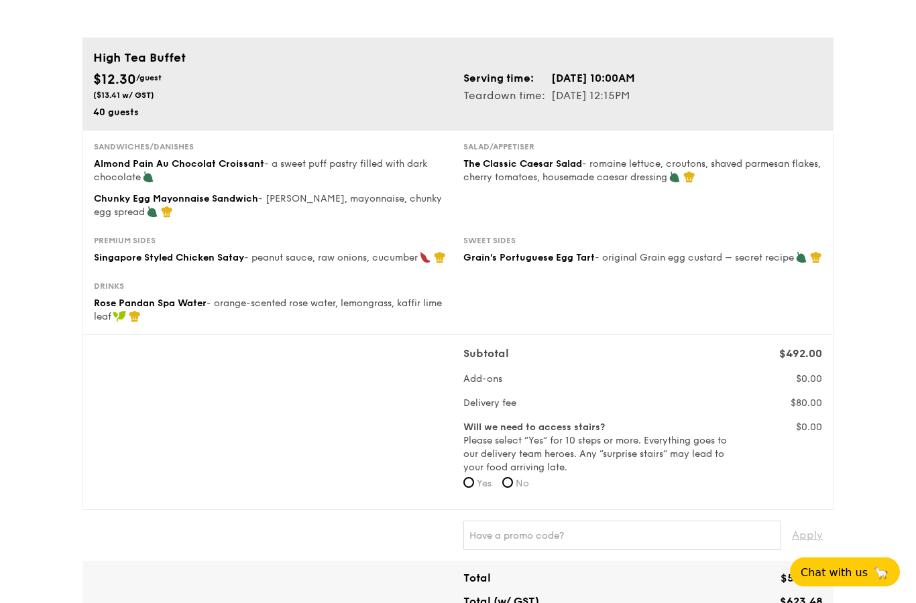
scroll to position [79, 0]
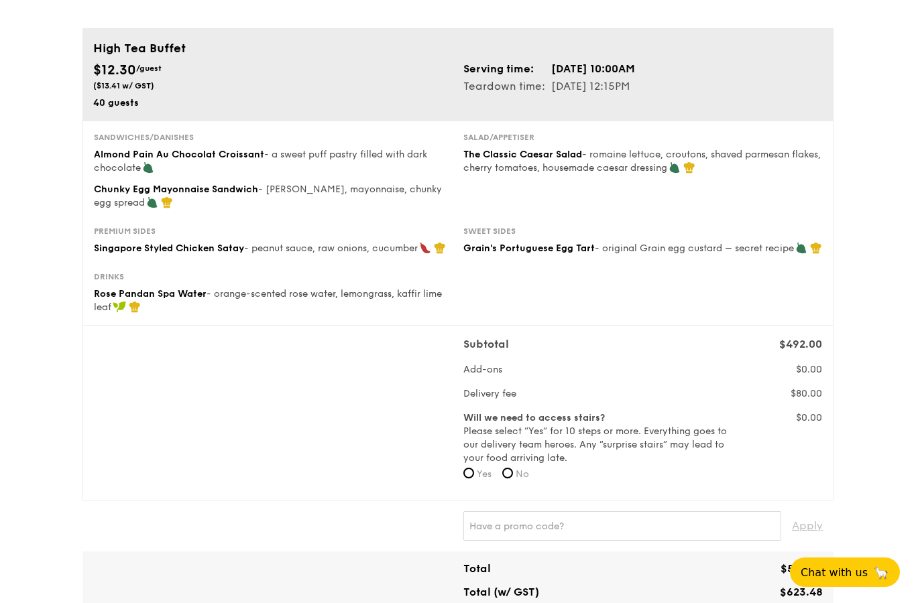
click at [471, 477] on input "Yes" at bounding box center [468, 473] width 11 height 11
radio input "true"
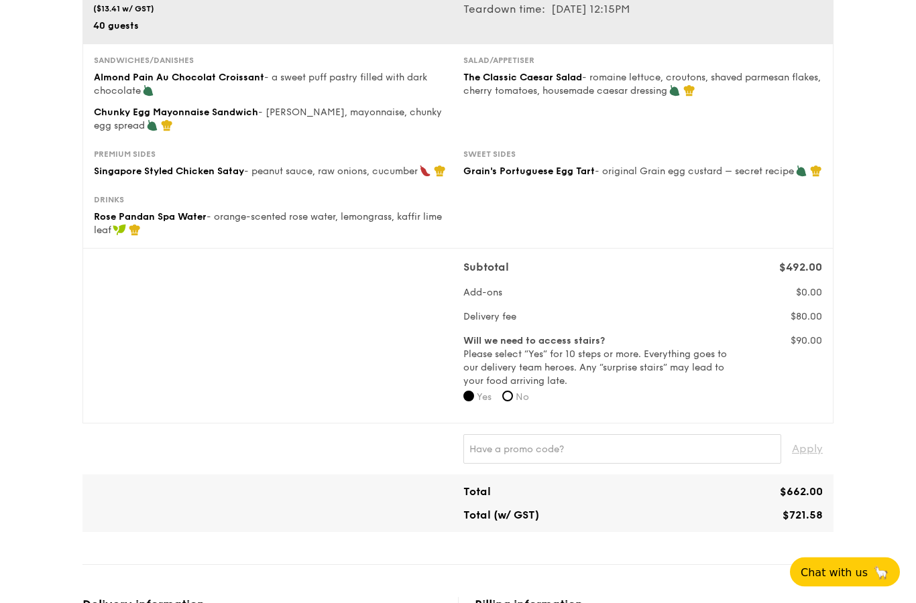
scroll to position [158, 0]
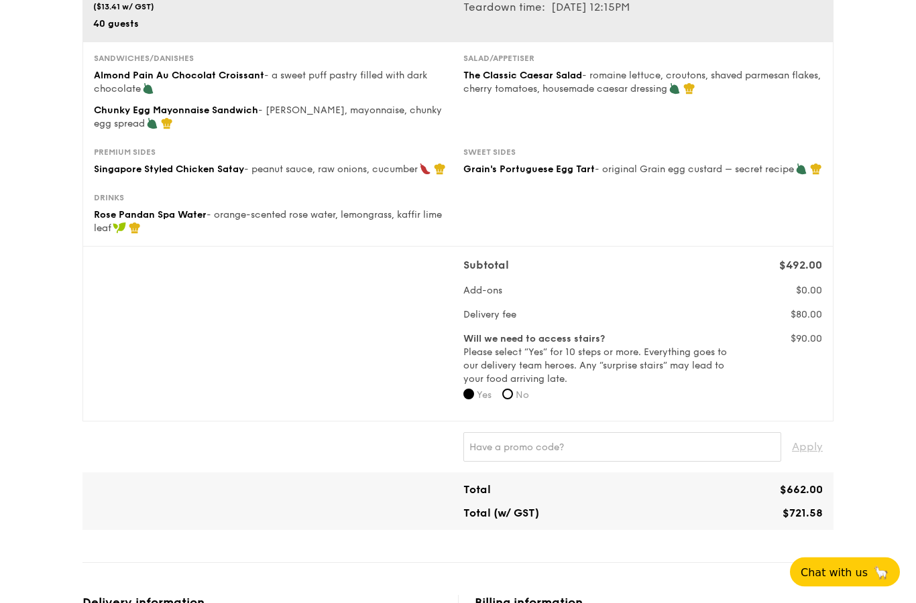
click at [513, 389] on input "No" at bounding box center [507, 394] width 11 height 11
radio input "true"
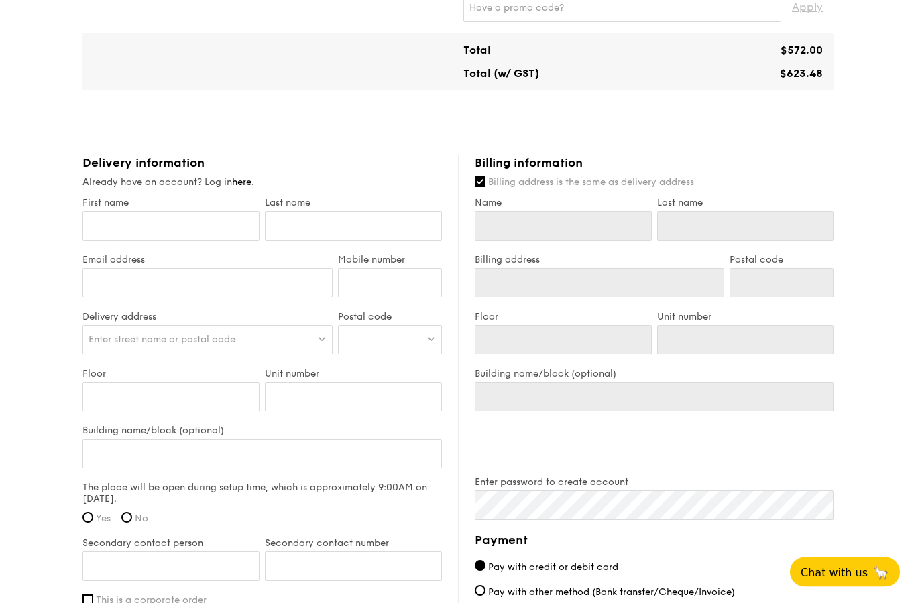
scroll to position [598, 0]
click at [107, 223] on input "First name" at bounding box center [170, 225] width 177 height 29
type input "B"
type input "Be"
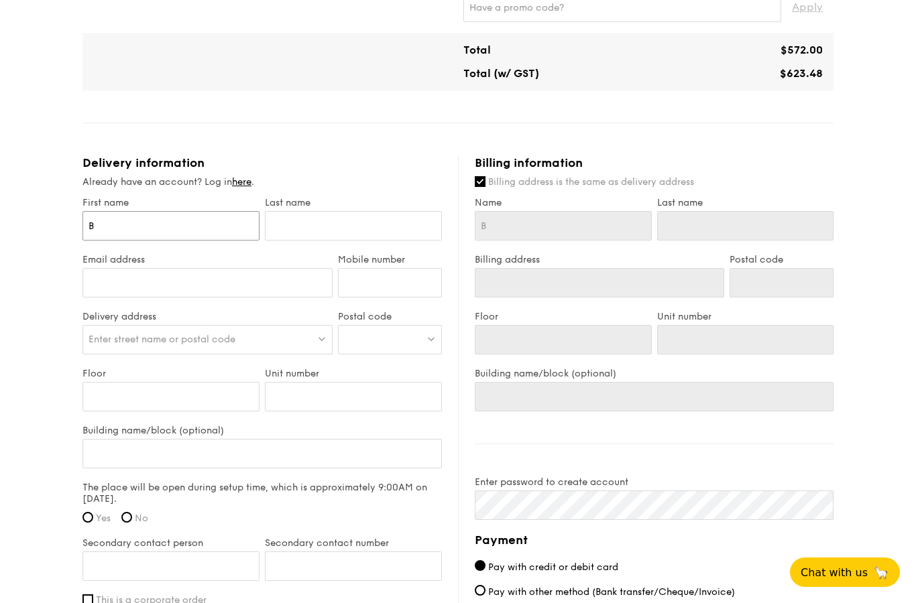
type input "Be"
type input "Ben"
click at [347, 229] on input "text" at bounding box center [353, 225] width 177 height 29
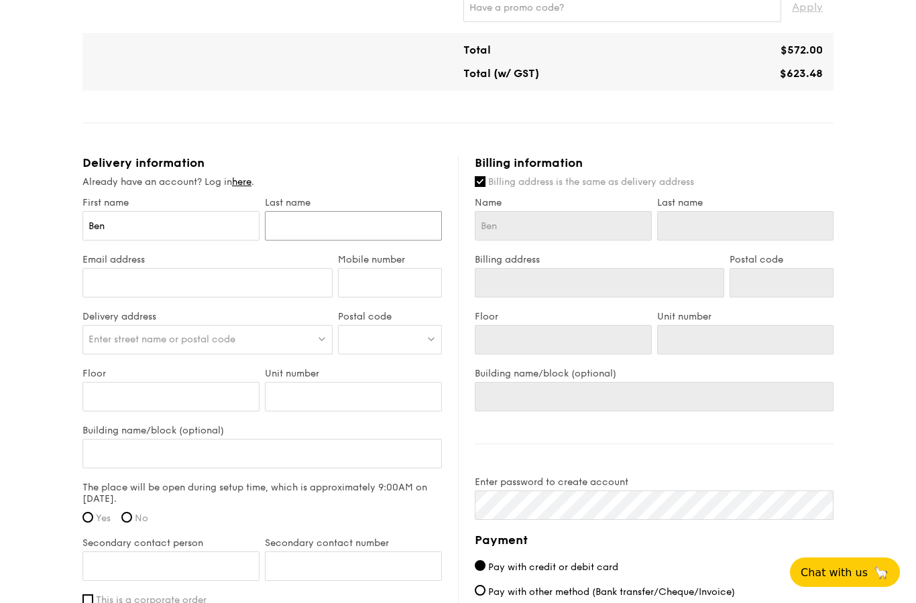
type input "H"
type input "He"
type input "Hen"
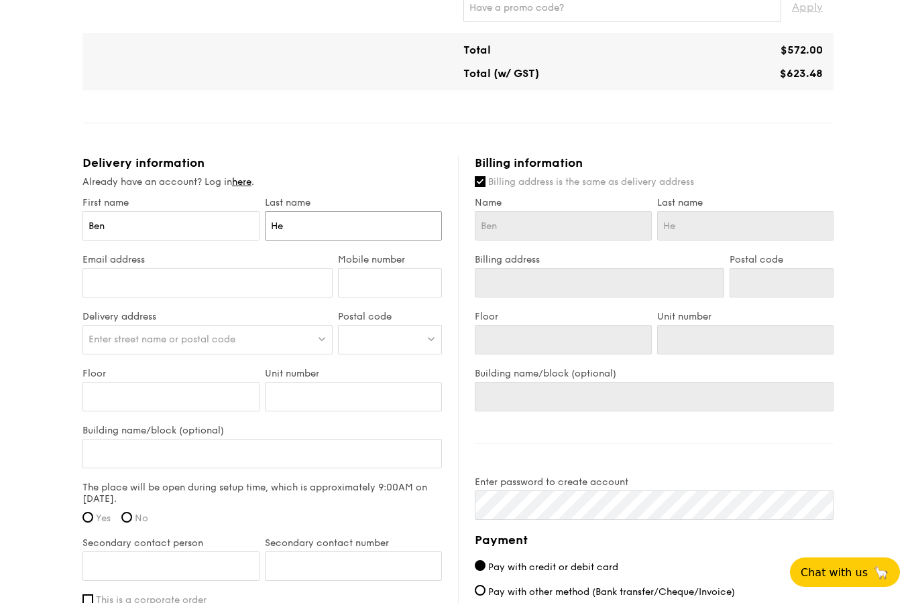
type input "Hen"
type input "Heng"
click at [107, 288] on input "Email address" at bounding box center [207, 282] width 250 height 29
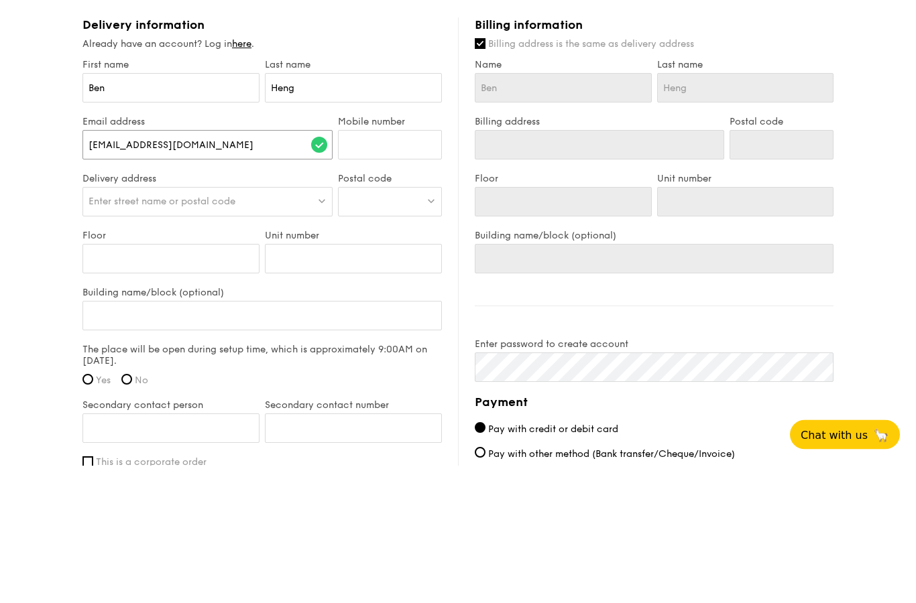
type input "[EMAIL_ADDRESS][DOMAIN_NAME]"
click at [408, 268] on input "Mobile number" at bounding box center [390, 282] width 104 height 29
type input "97874832"
click at [108, 334] on span "Enter street name or postal code" at bounding box center [161, 339] width 147 height 11
click at [422, 325] on div at bounding box center [390, 339] width 104 height 29
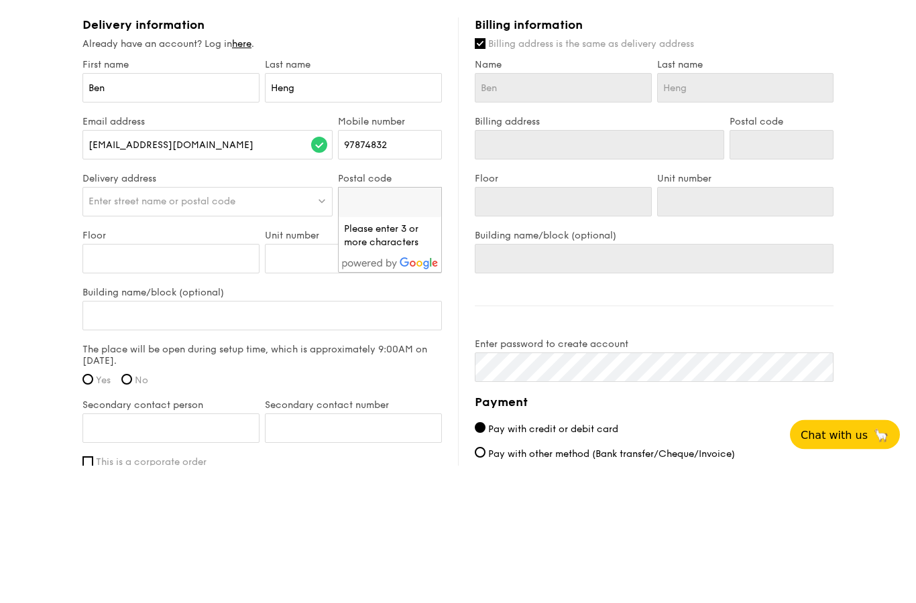
click at [108, 325] on div "Enter street name or postal code" at bounding box center [207, 339] width 250 height 29
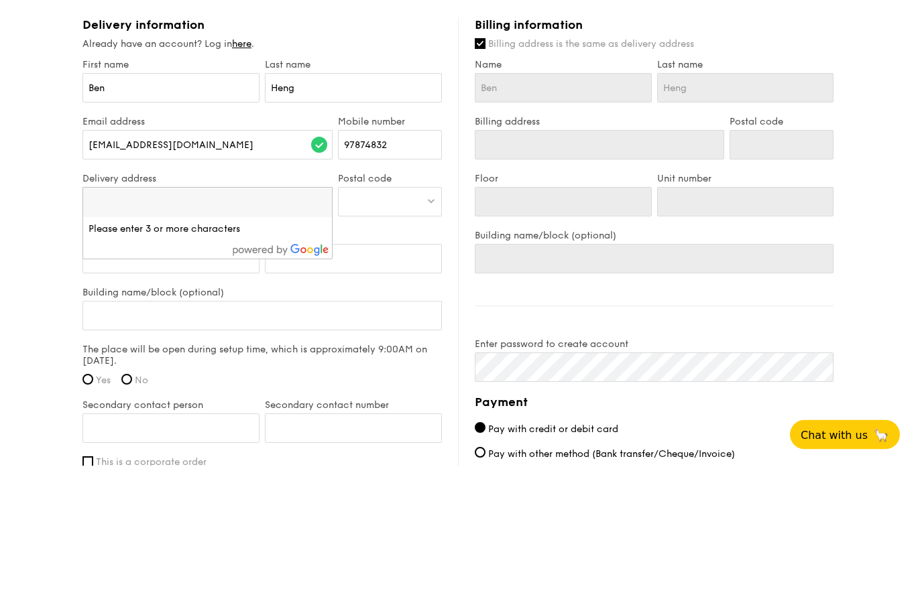
click at [397, 325] on div at bounding box center [390, 339] width 104 height 29
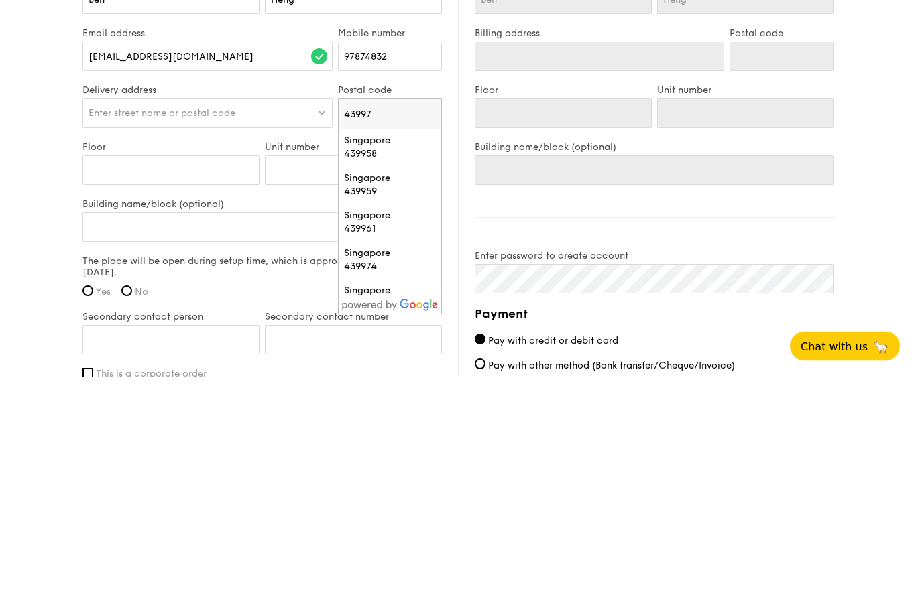
type input "439974"
click at [415, 361] on div "Singapore 439974" at bounding box center [390, 374] width 92 height 27
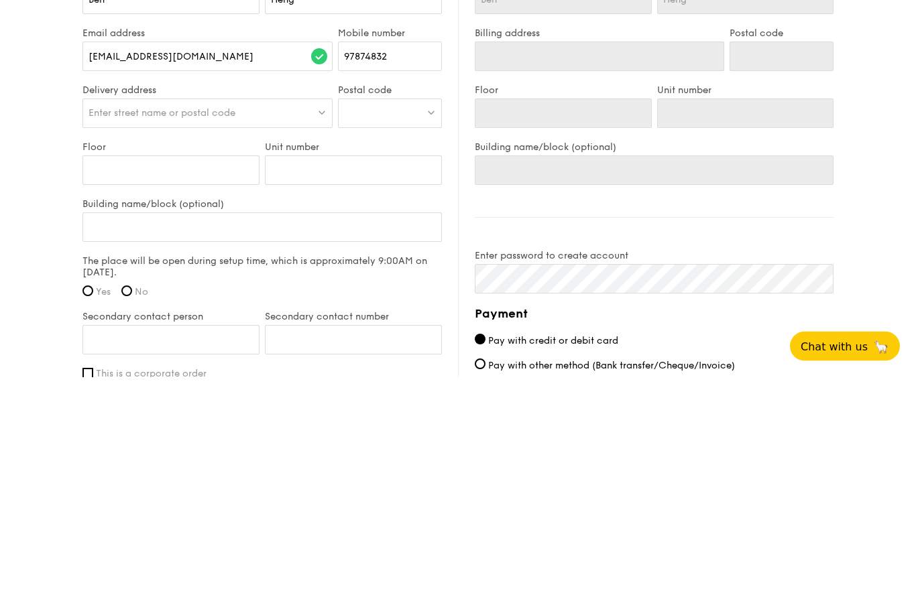
scroll to position [824, 0]
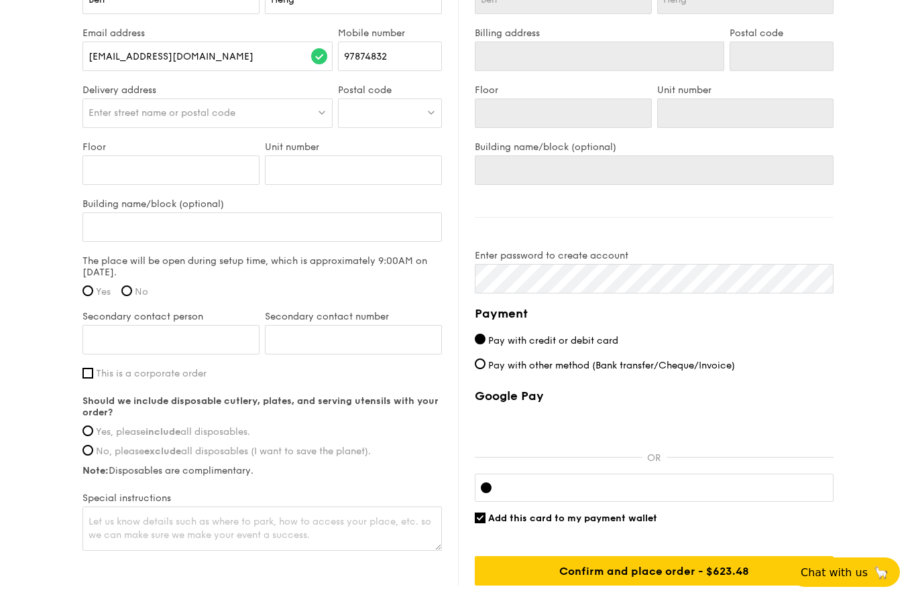
type input "Singapore 439974"
type input "439974"
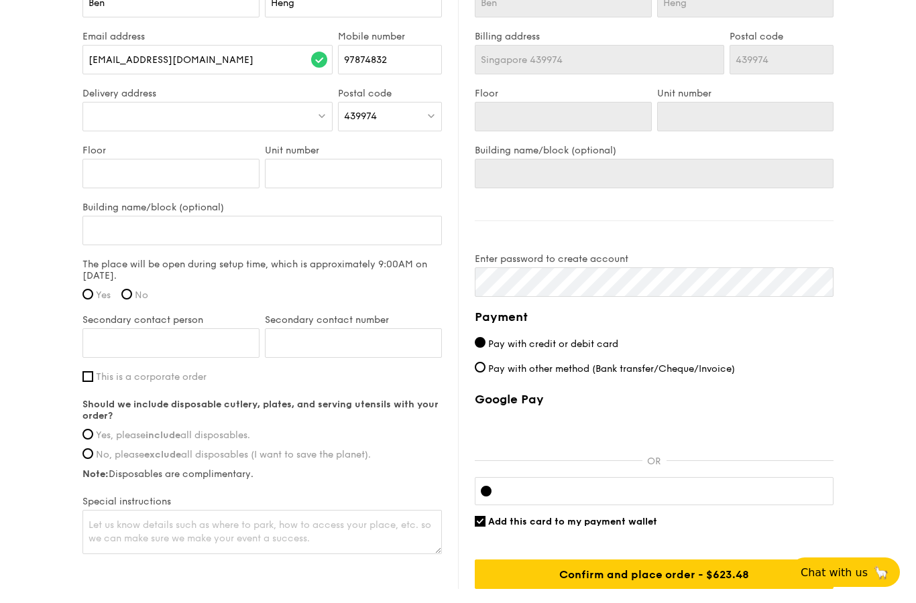
scroll to position [819, 0]
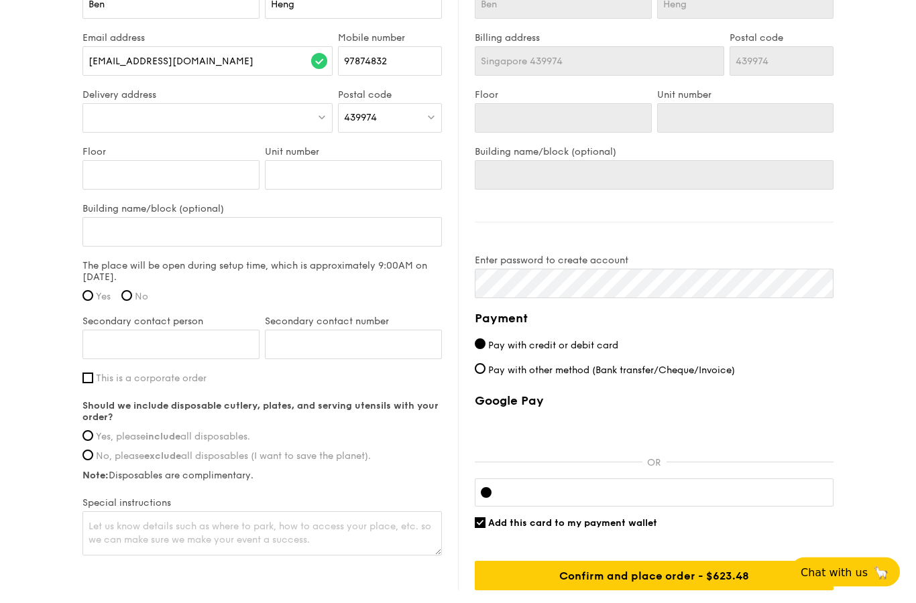
click at [88, 298] on input "Yes" at bounding box center [87, 296] width 11 height 11
radio input "true"
click at [104, 235] on input "Building name/block (optional)" at bounding box center [261, 232] width 359 height 29
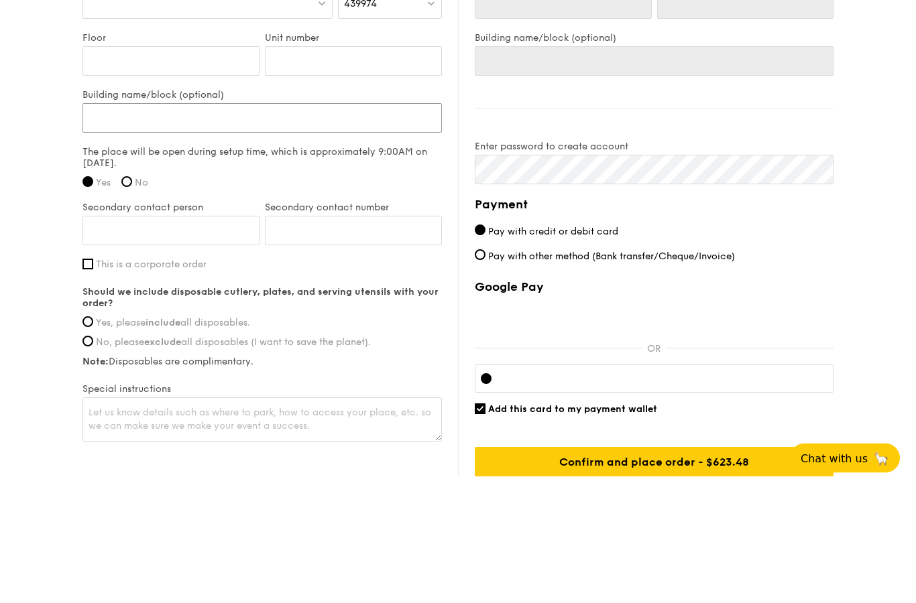
type input "F"
type input "Fu"
type input "Fun"
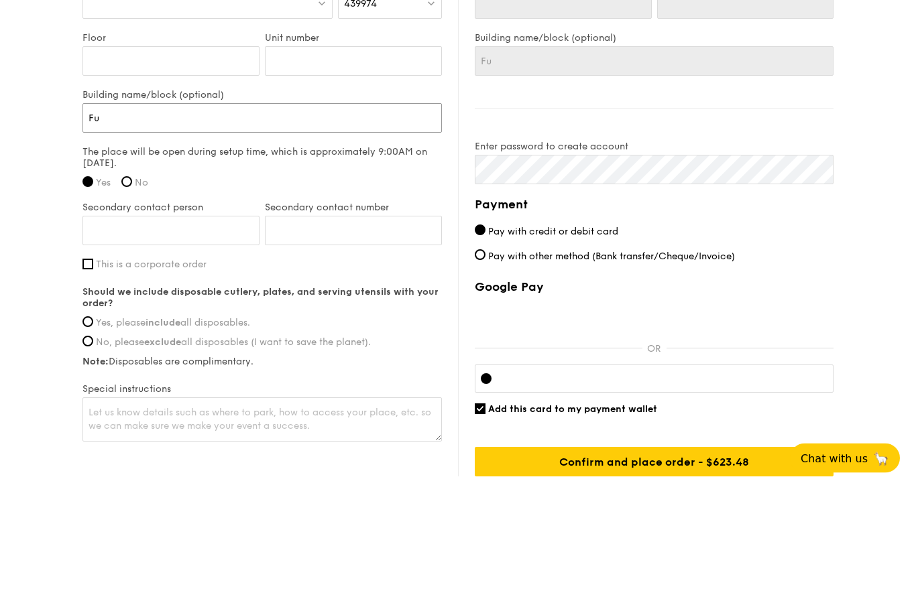
type input "Fun"
type input "Func"
type input "Funct"
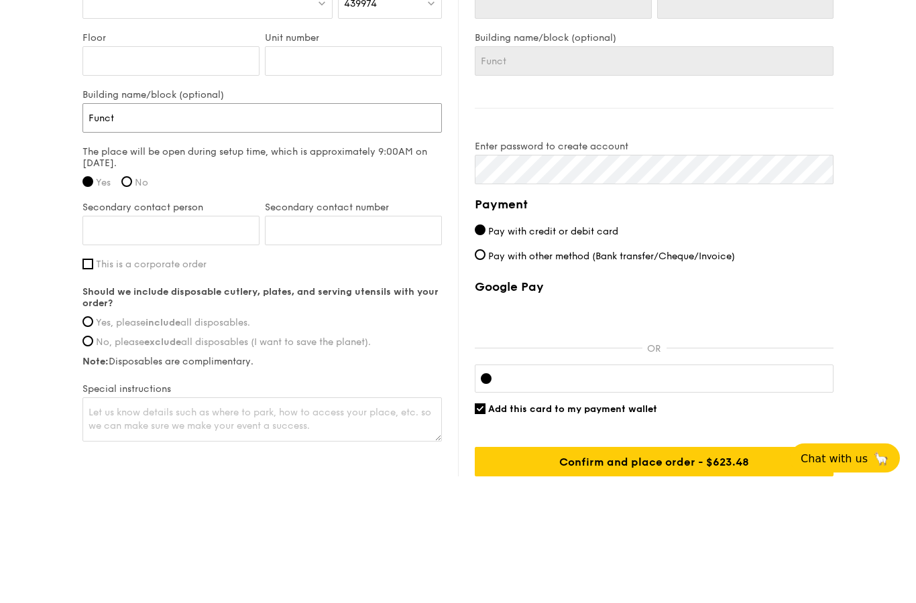
type input "Functi"
type input "Functio"
type input "Function"
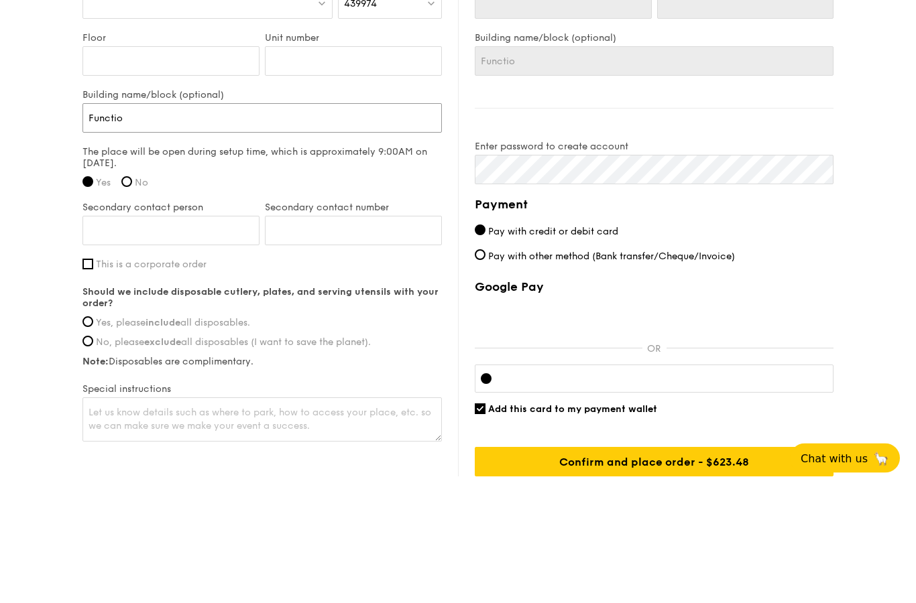
type input "Function"
type input "Function r"
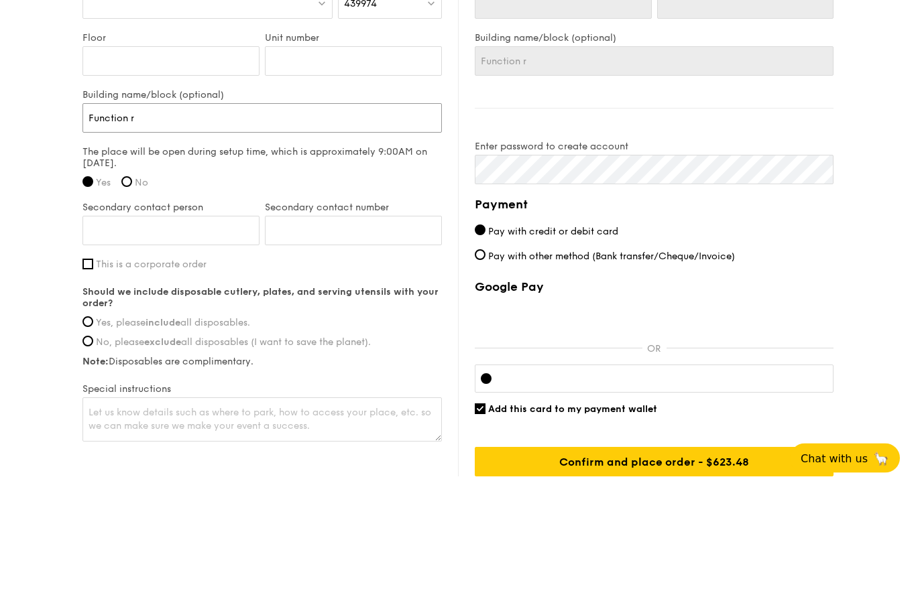
type input "Function ro"
type input "Function roo"
type input "Function room"
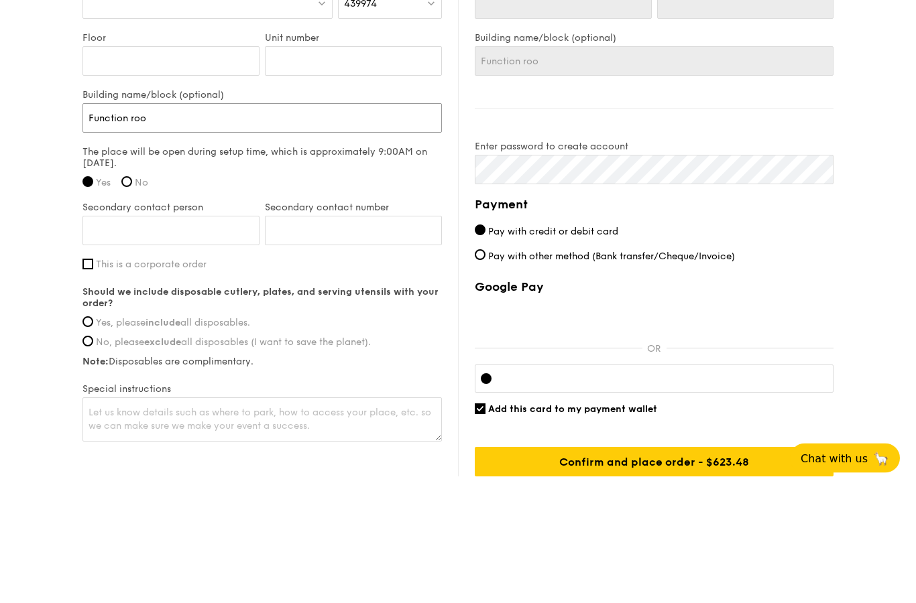
type input "Function room"
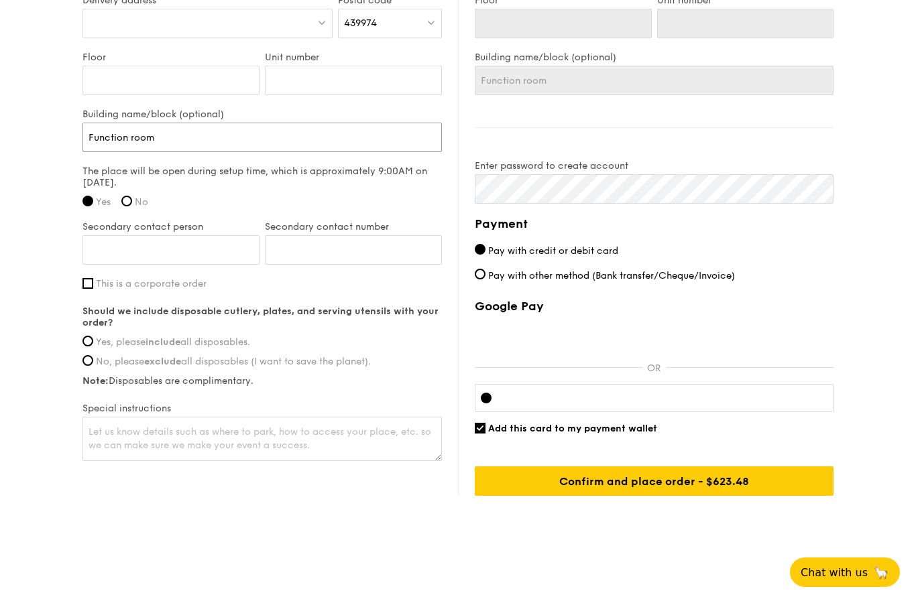
type input "Function room"
click at [90, 343] on input "Yes, please include all disposables." at bounding box center [87, 341] width 11 height 11
radio input "true"
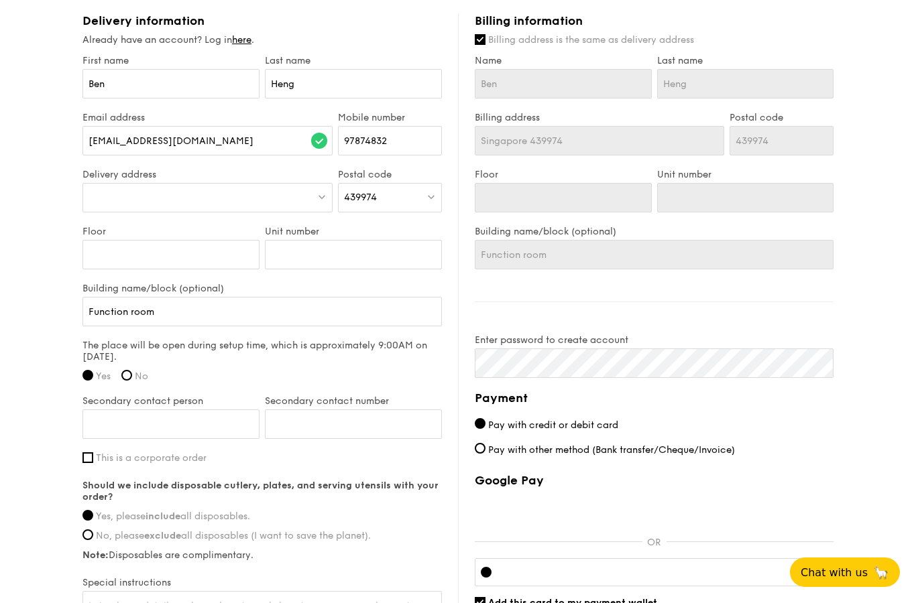
scroll to position [736, 0]
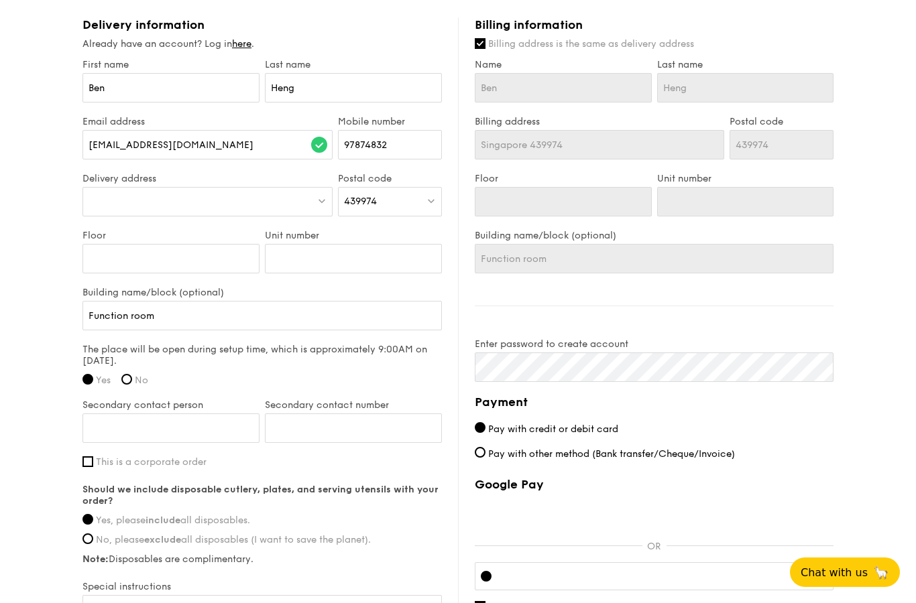
click at [109, 207] on div at bounding box center [207, 201] width 250 height 29
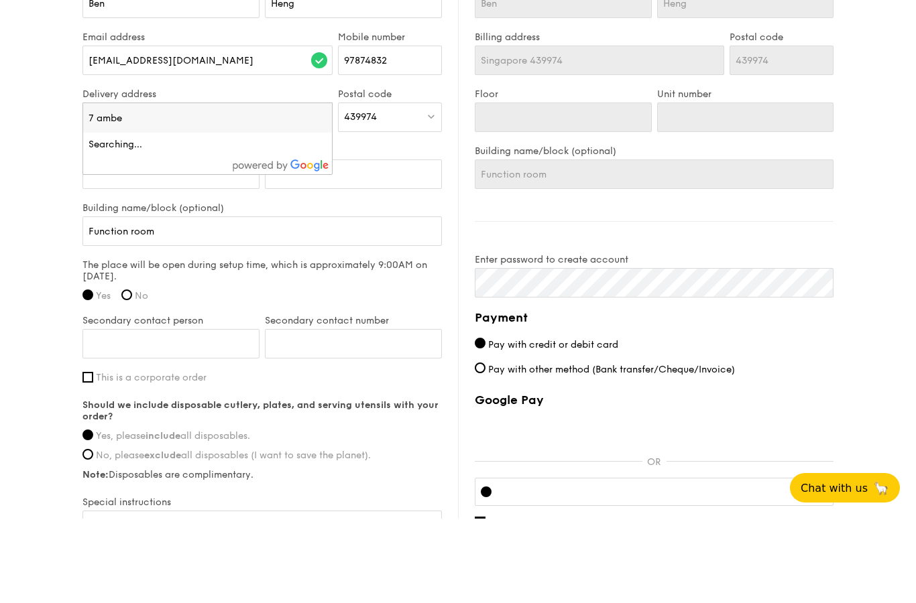
type input "7 amber"
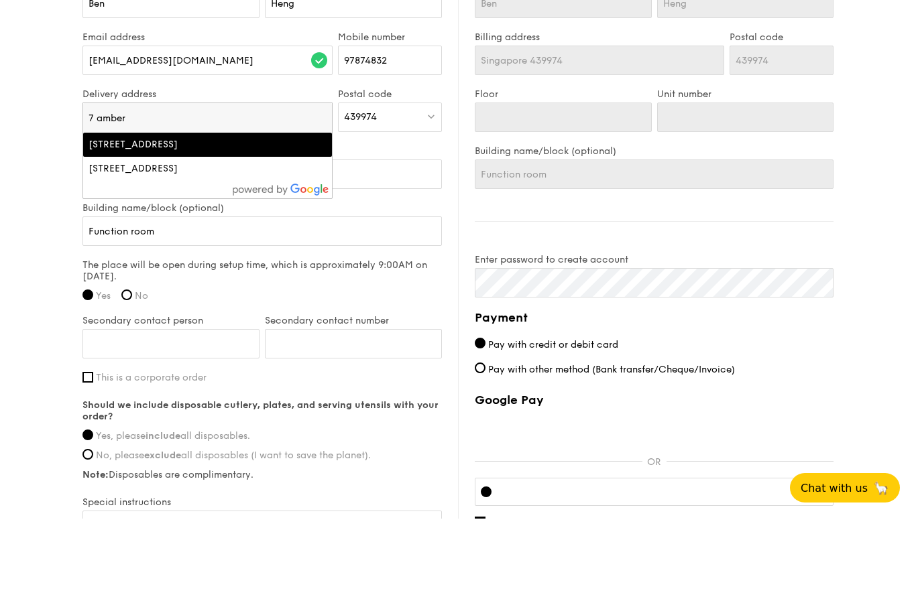
click at [107, 223] on div "[STREET_ADDRESS]" at bounding box center [177, 229] width 178 height 13
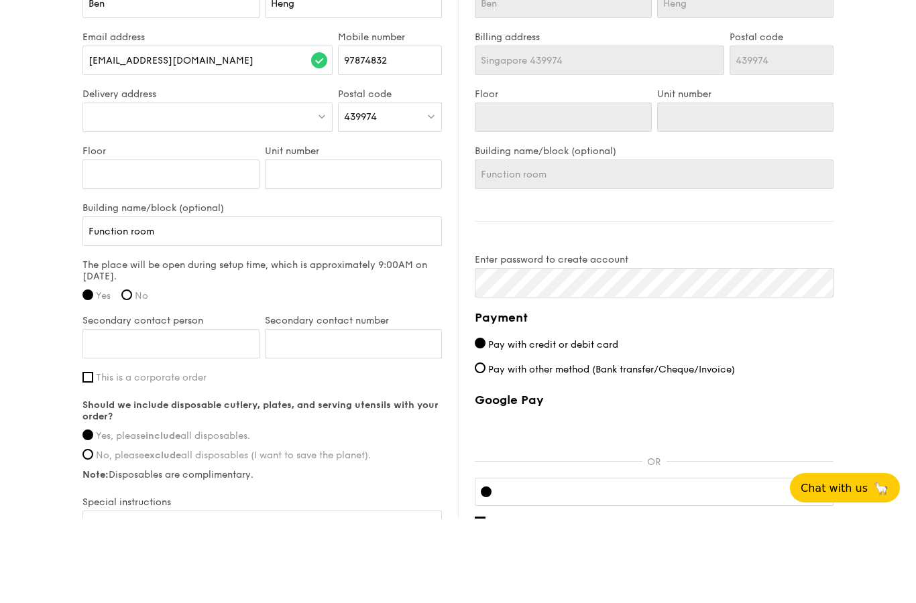
type input "[STREET_ADDRESS]"
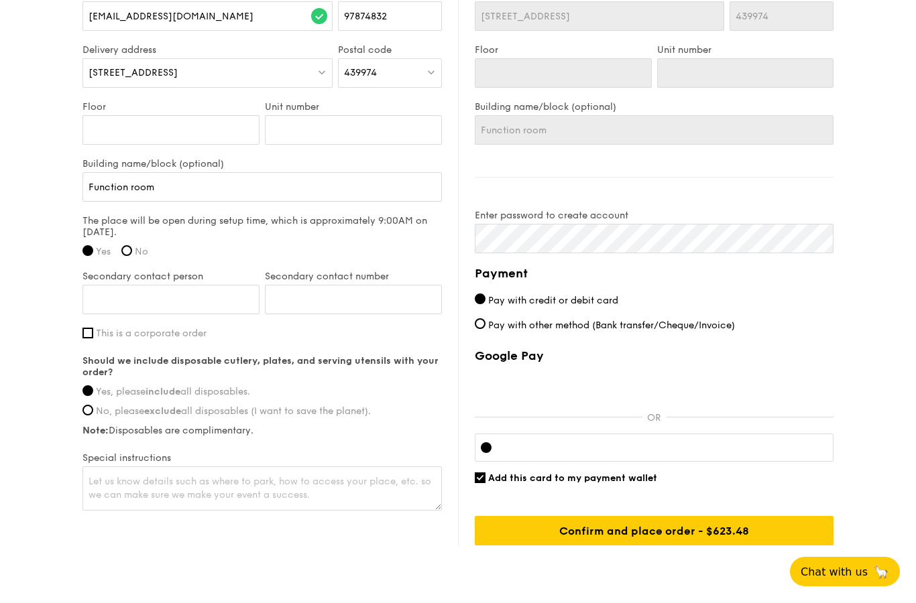
scroll to position [863, 0]
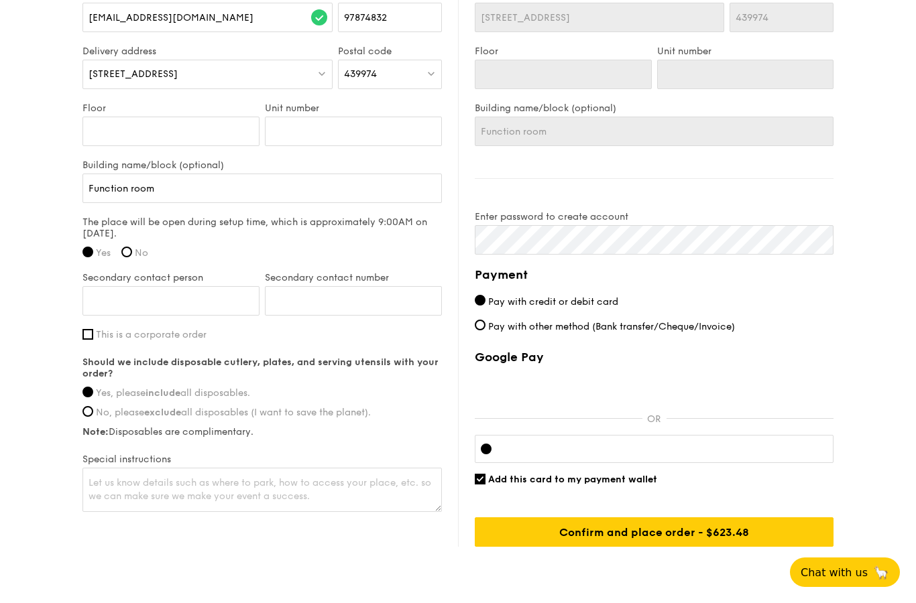
click at [561, 543] on input "Confirm and place order - $623.48" at bounding box center [654, 531] width 359 height 29
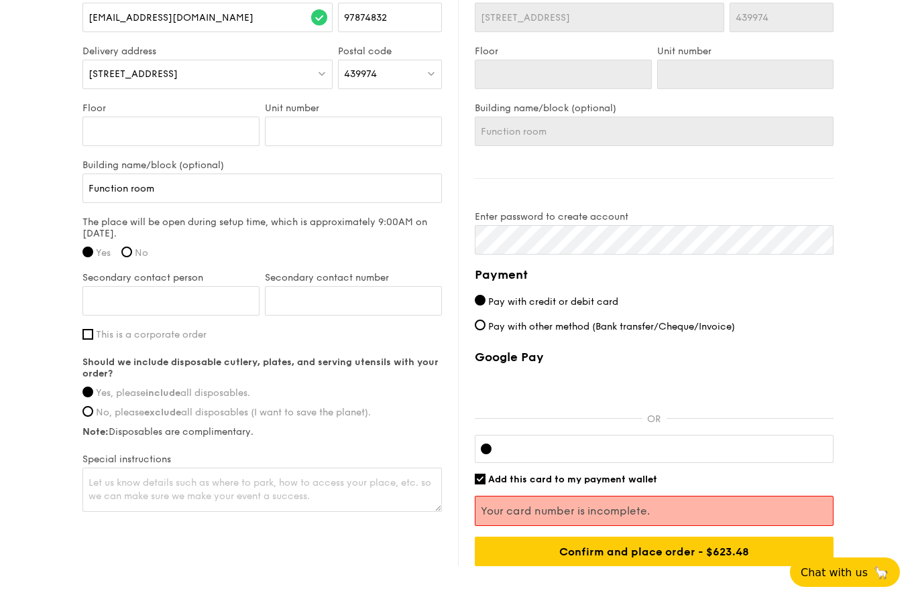
click at [482, 305] on input "Pay with credit or debit card" at bounding box center [480, 300] width 11 height 11
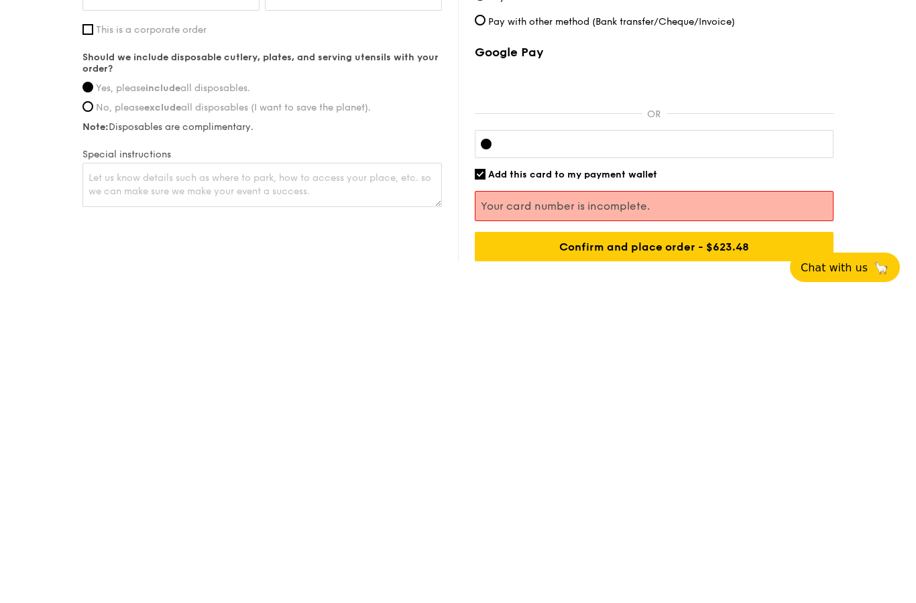
click at [481, 474] on input "Add this card to my payment wallet" at bounding box center [480, 479] width 11 height 11
checkbox input "false"
click at [735, 517] on input "Confirm and place order - $623.48" at bounding box center [654, 531] width 359 height 29
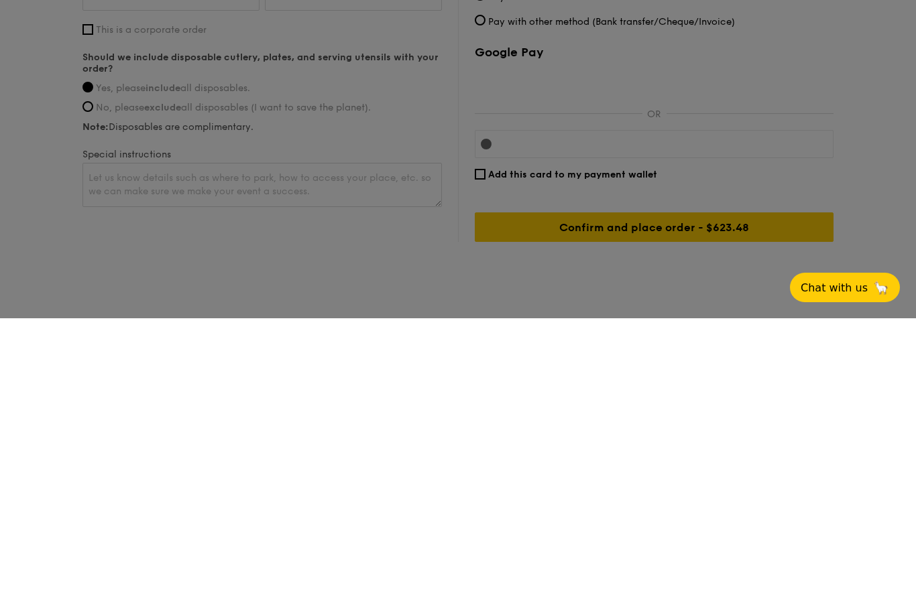
scroll to position [863, 0]
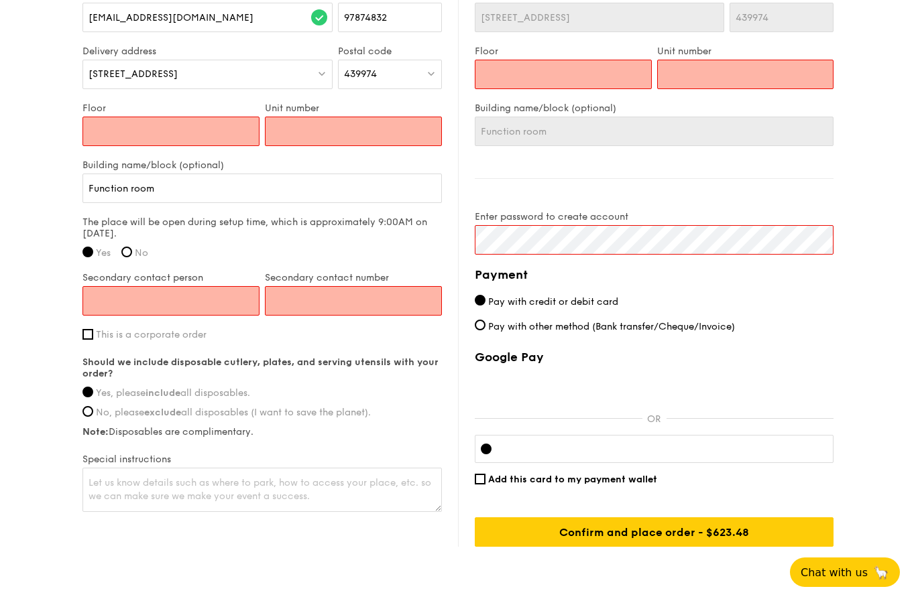
click at [99, 131] on input "Floor" at bounding box center [170, 131] width 177 height 29
type input "2"
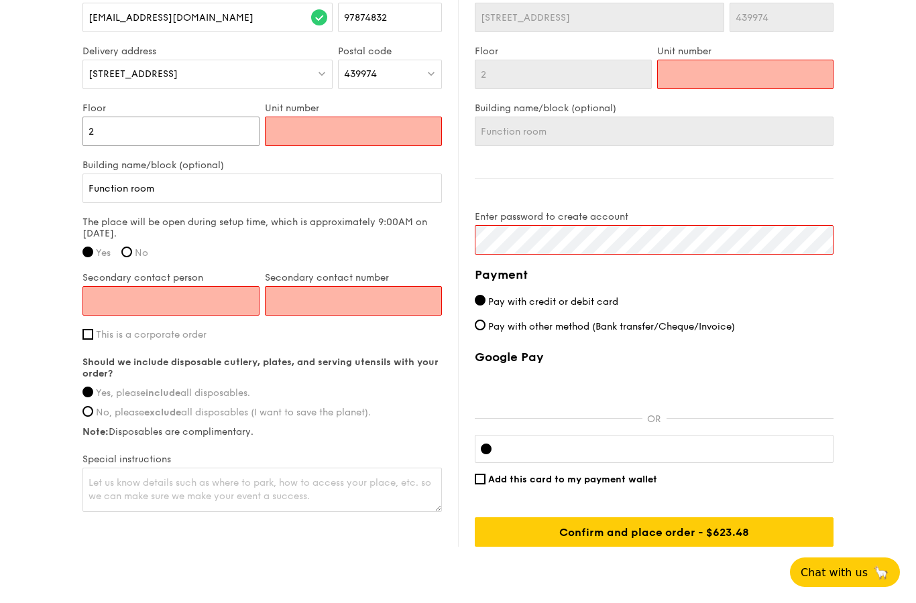
type input "21"
click at [406, 143] on input "Unit number" at bounding box center [353, 131] width 177 height 29
type input "1"
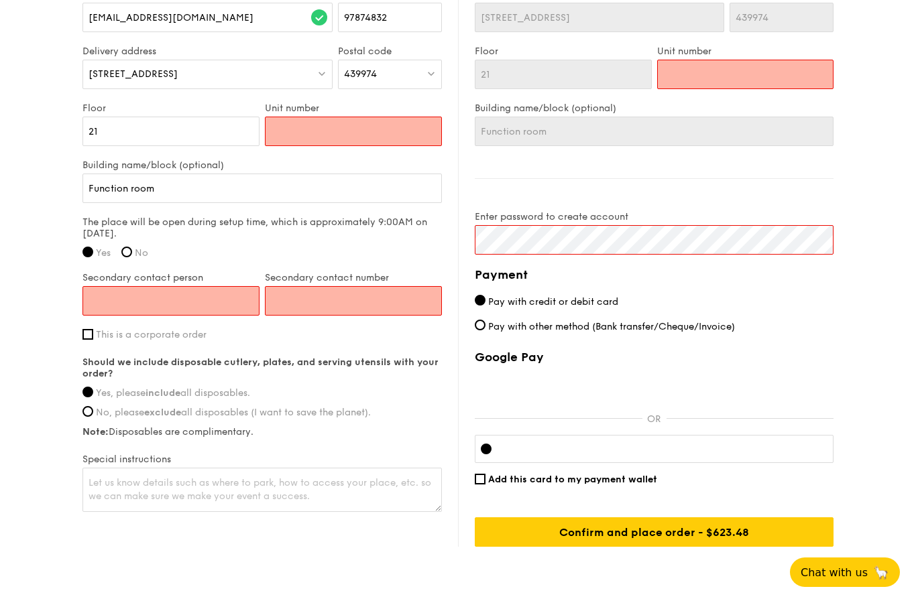
type input "1"
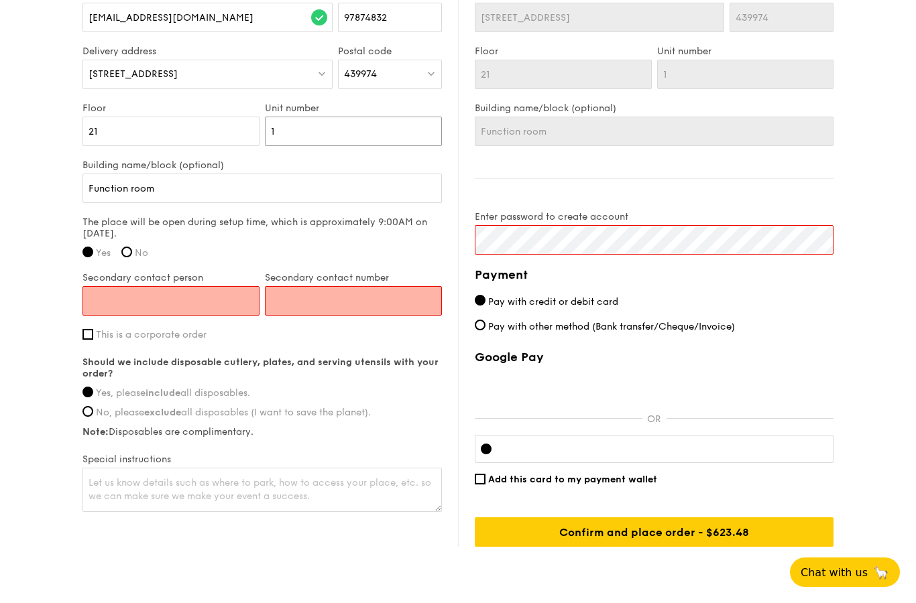
type input "16"
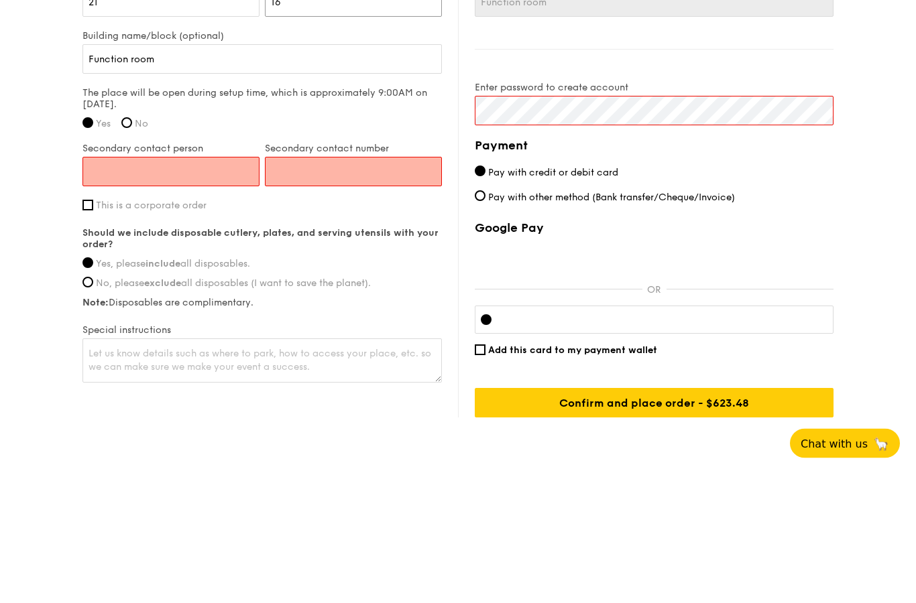
type input "16"
click at [94, 286] on input "Secondary contact person" at bounding box center [170, 300] width 177 height 29
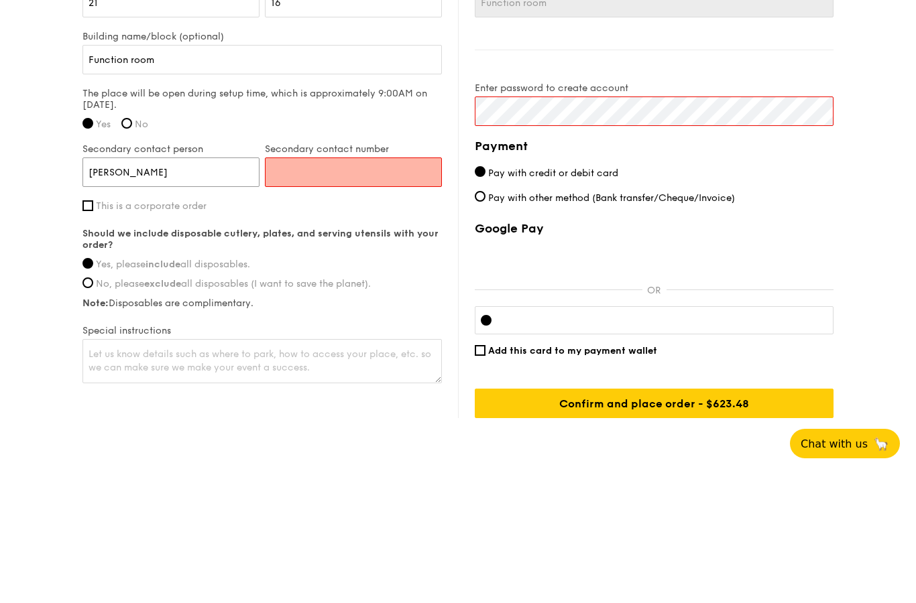
type input "[PERSON_NAME]"
click at [385, 286] on input "Secondary contact number" at bounding box center [353, 300] width 177 height 29
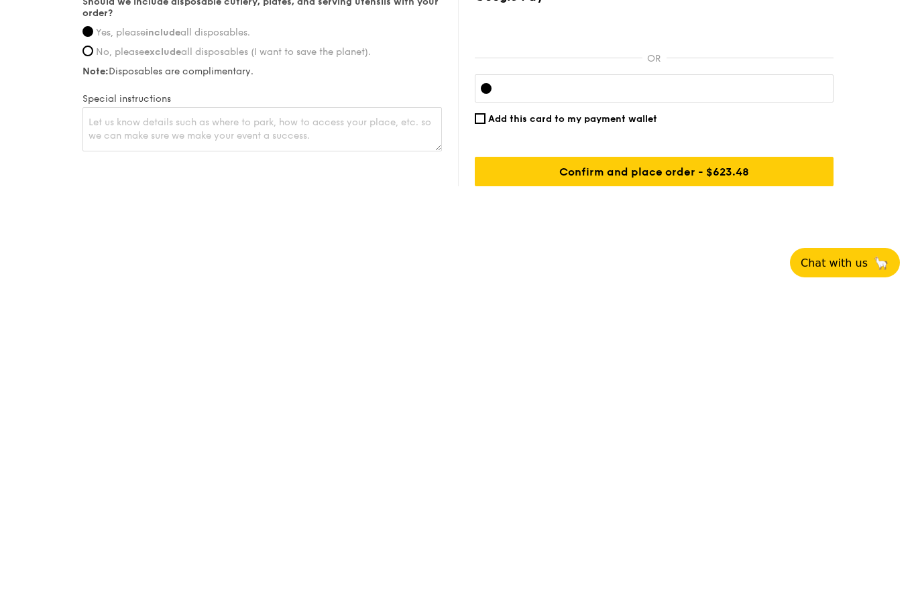
scroll to position [917, 0]
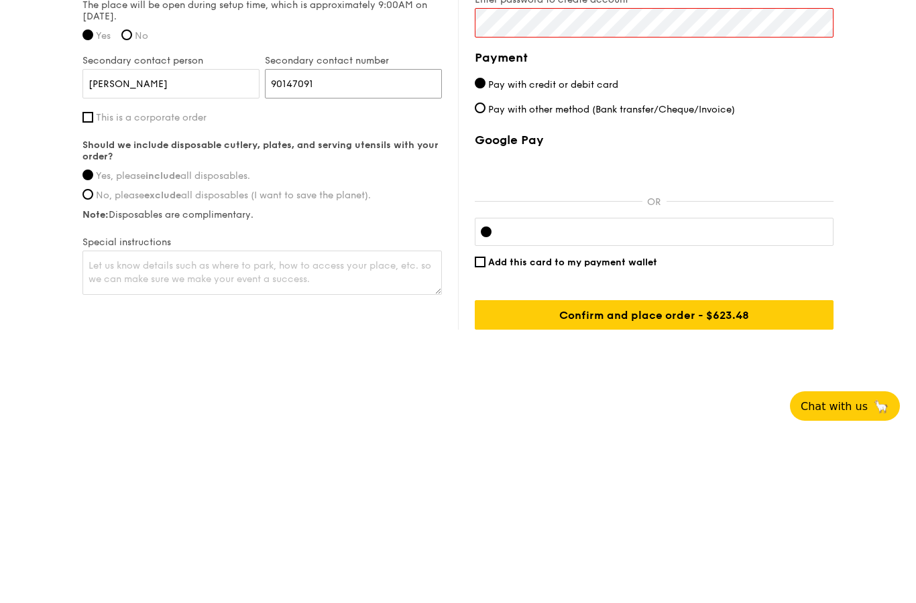
type input "90147091"
click at [113, 417] on textarea at bounding box center [261, 439] width 359 height 44
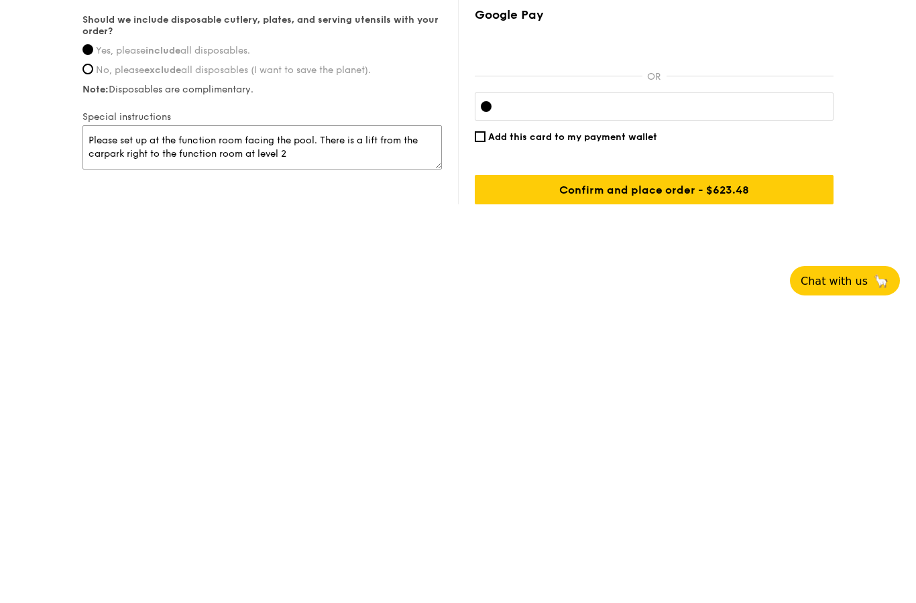
type textarea "Please set up at the function room facing the pool. There is a lift from the ca…"
click at [709, 467] on input "Confirm and place order - $623.48" at bounding box center [654, 481] width 359 height 29
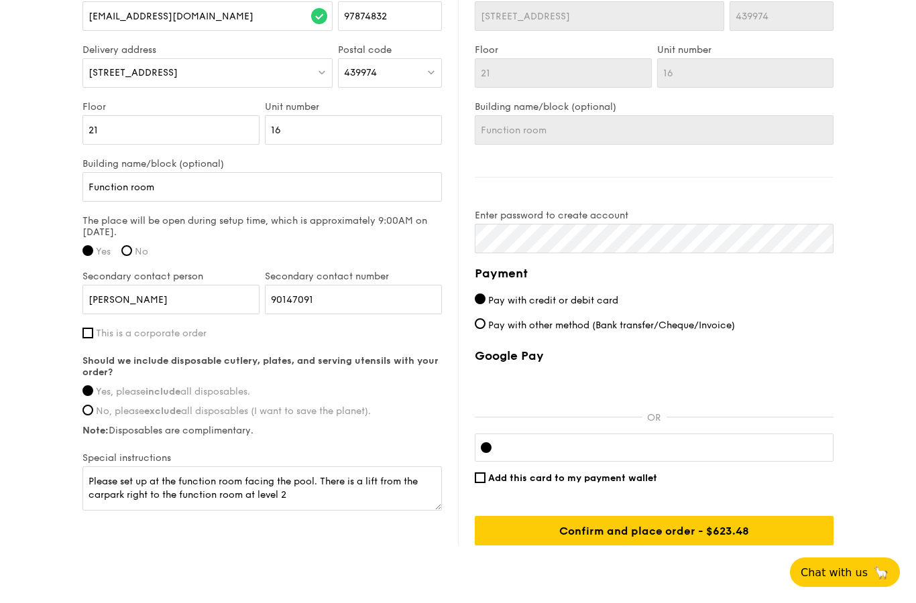
scroll to position [863, 0]
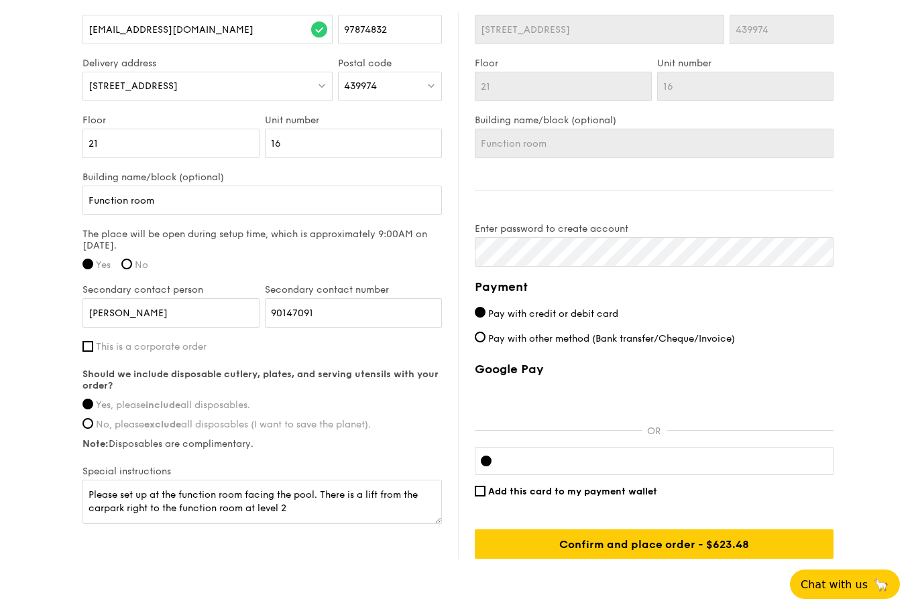
click at [679, 547] on input "Confirm and place order - $623.48" at bounding box center [654, 531] width 359 height 29
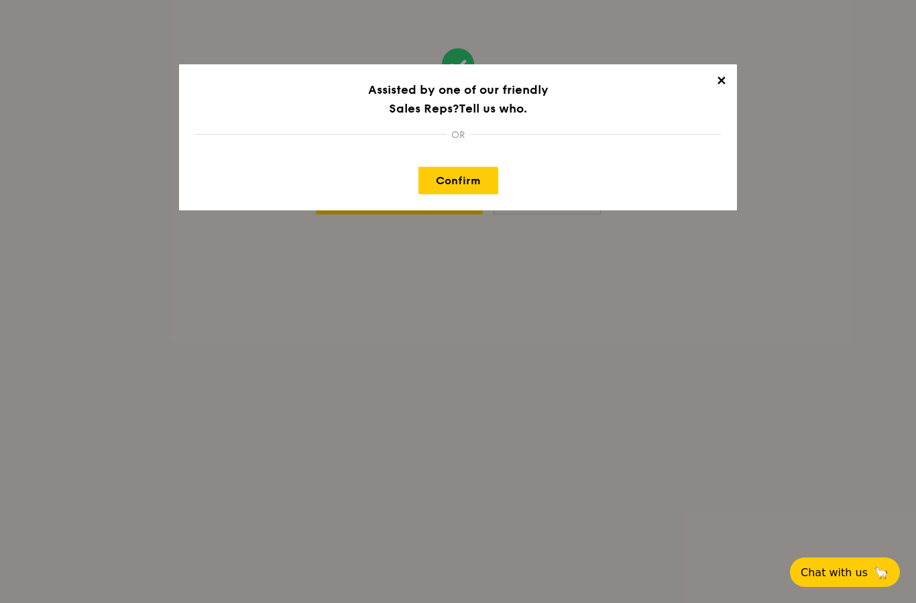
scroll to position [54, 0]
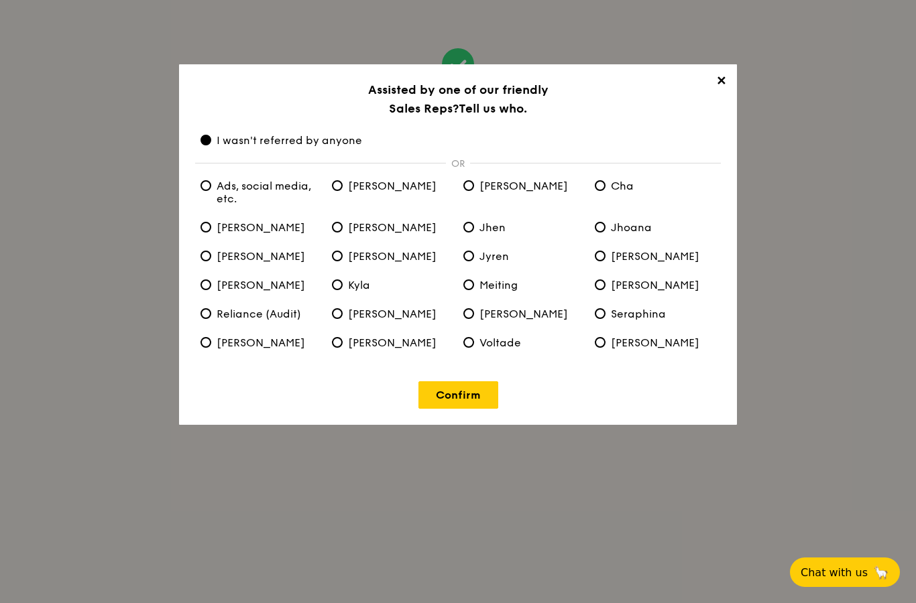
click at [473, 402] on link "Confirm" at bounding box center [458, 394] width 80 height 27
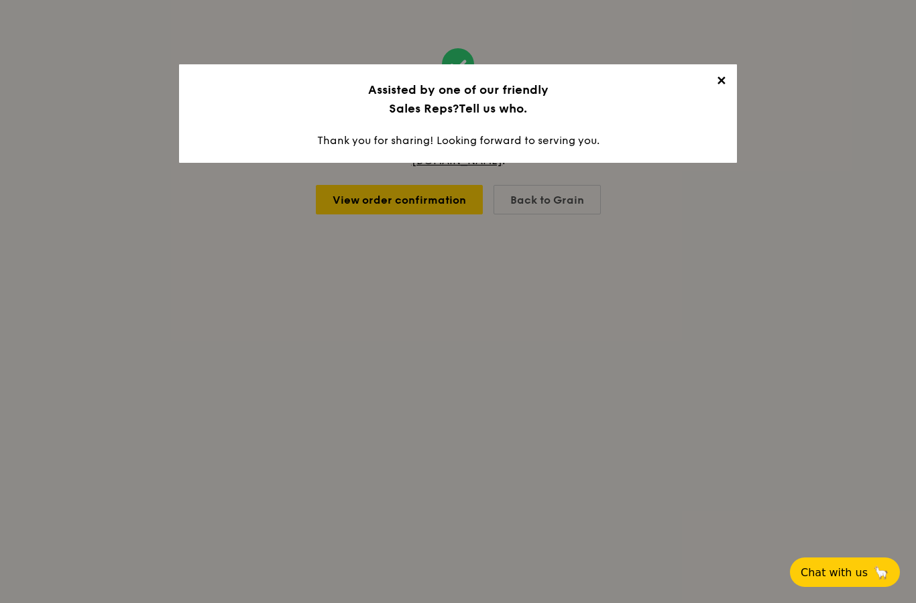
click at [723, 83] on span "✕" at bounding box center [720, 83] width 19 height 19
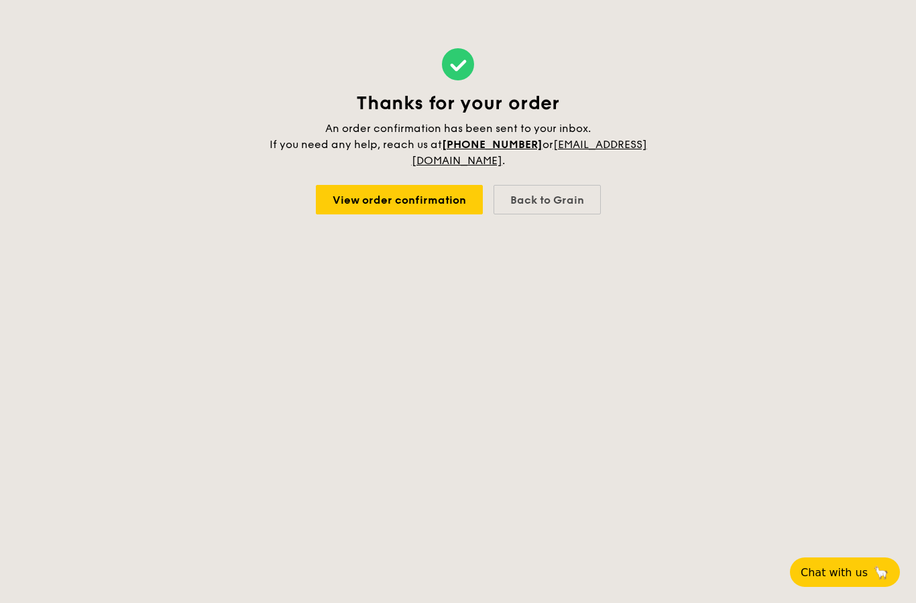
click at [444, 185] on link "View order confirmation" at bounding box center [399, 199] width 167 height 29
